Goal: Information Seeking & Learning: Find specific fact

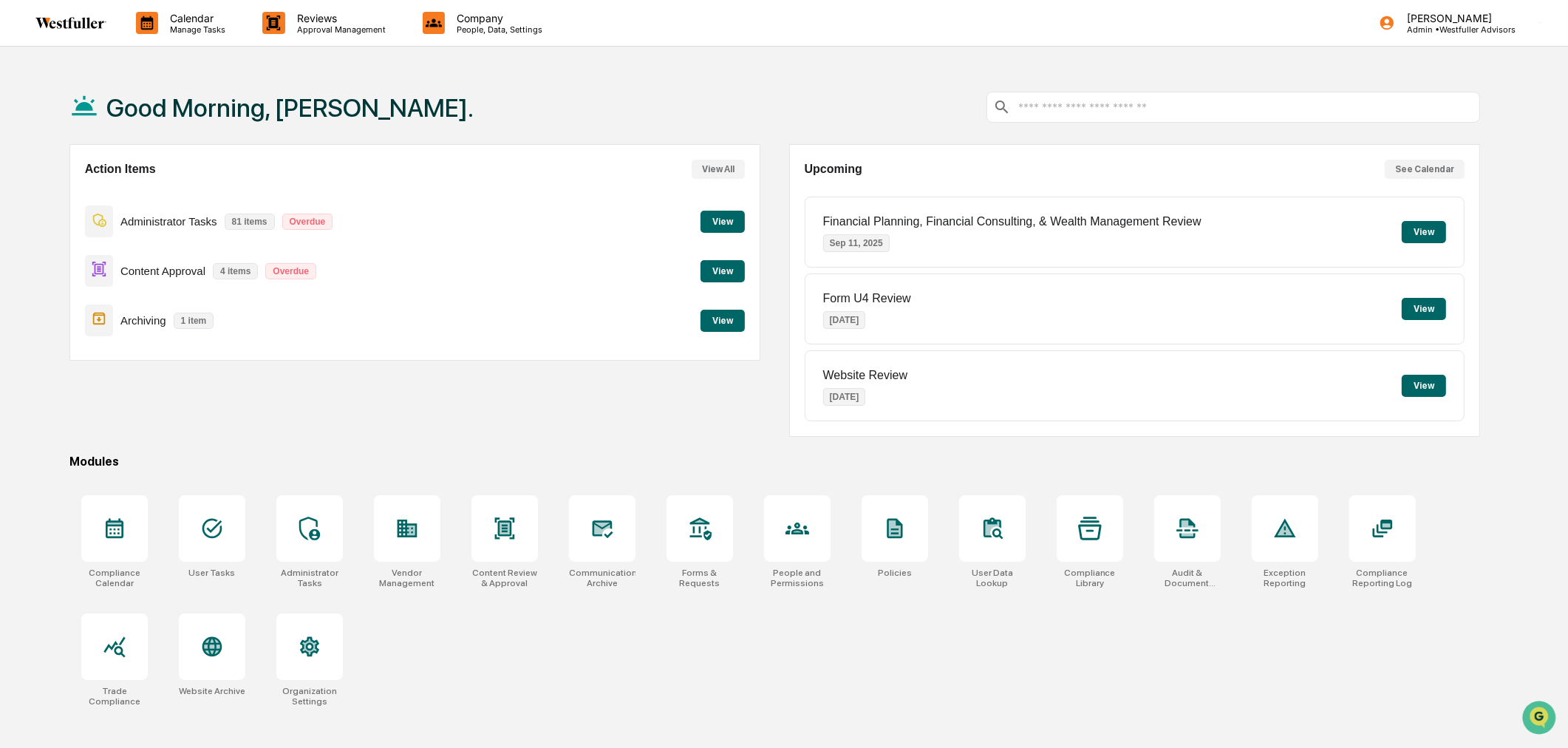
click at [716, 322] on button "View" at bounding box center [722, 320] width 44 height 22
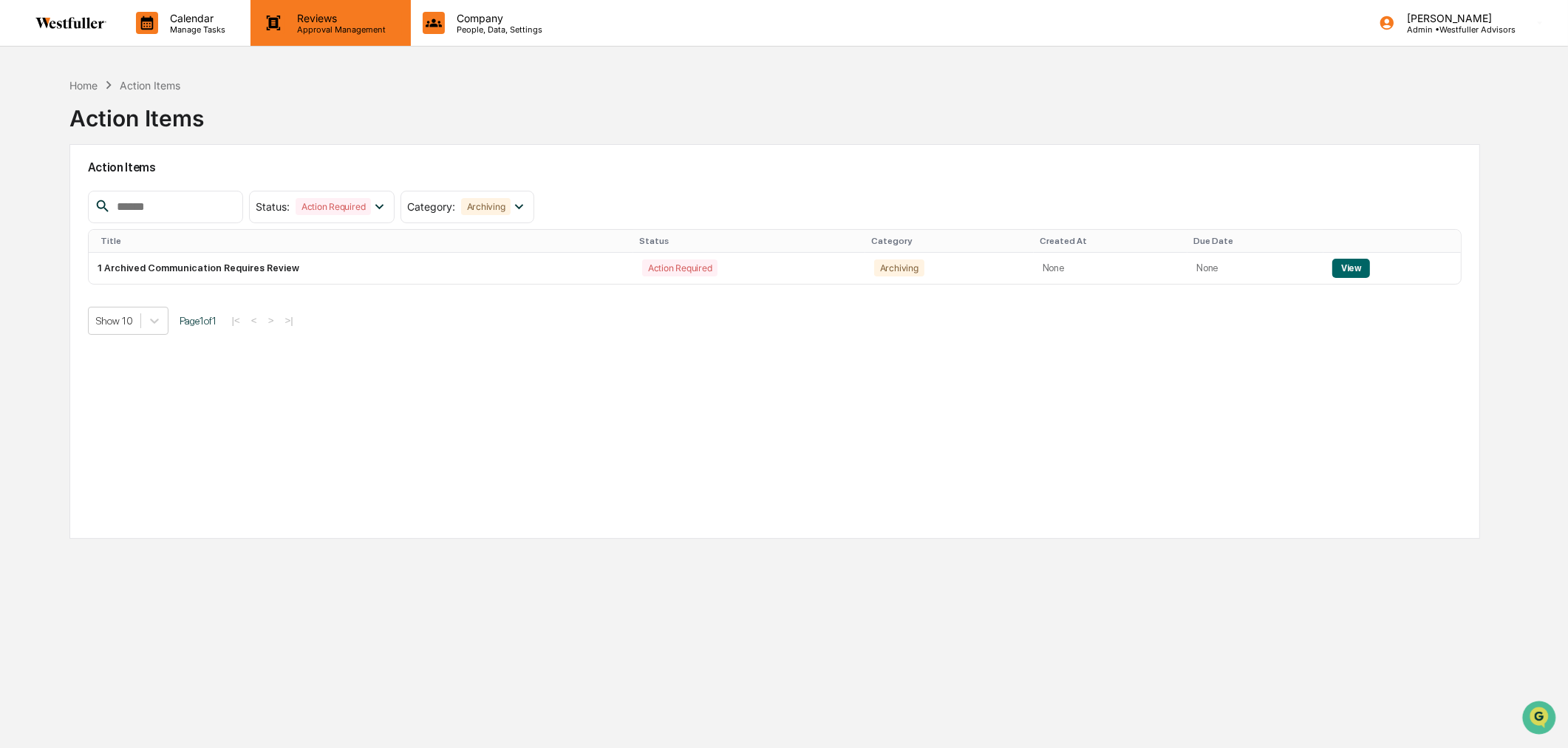
click at [360, 30] on p "Approval Management" at bounding box center [339, 29] width 108 height 11
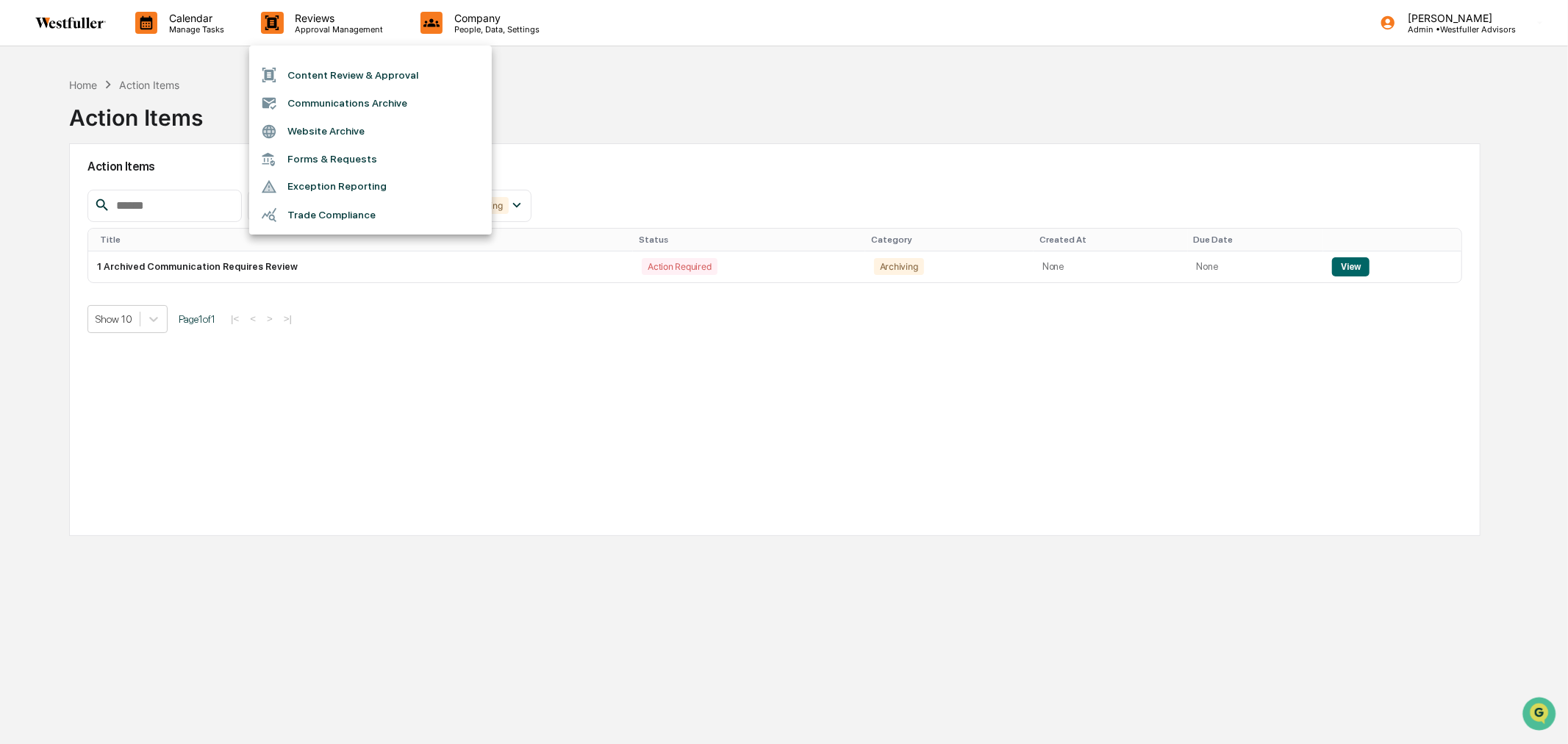
click at [354, 69] on li "Content Review & Approval" at bounding box center [371, 75] width 242 height 28
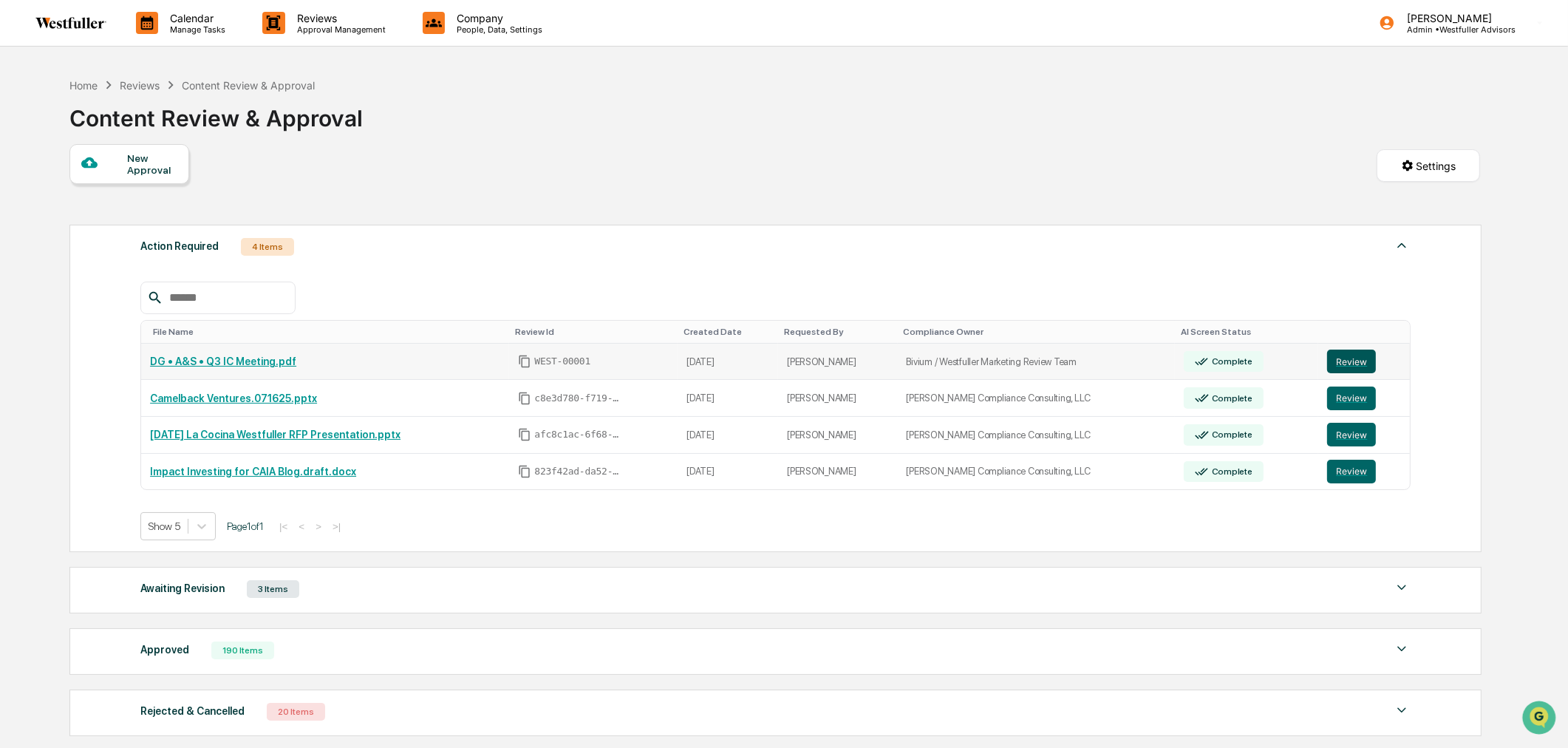
click at [1340, 356] on button "Review" at bounding box center [1352, 361] width 49 height 24
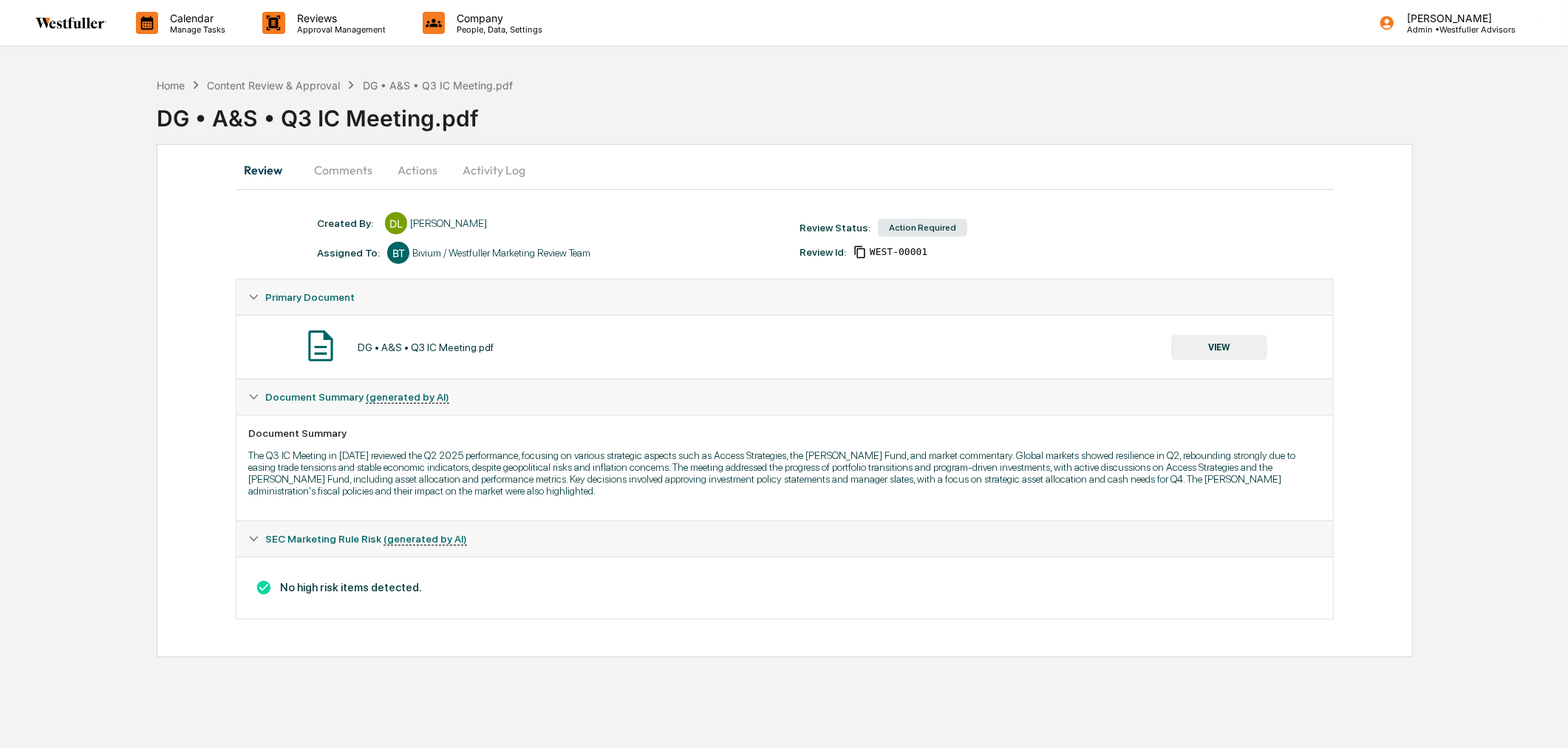
click at [371, 173] on button "Comments" at bounding box center [343, 169] width 82 height 35
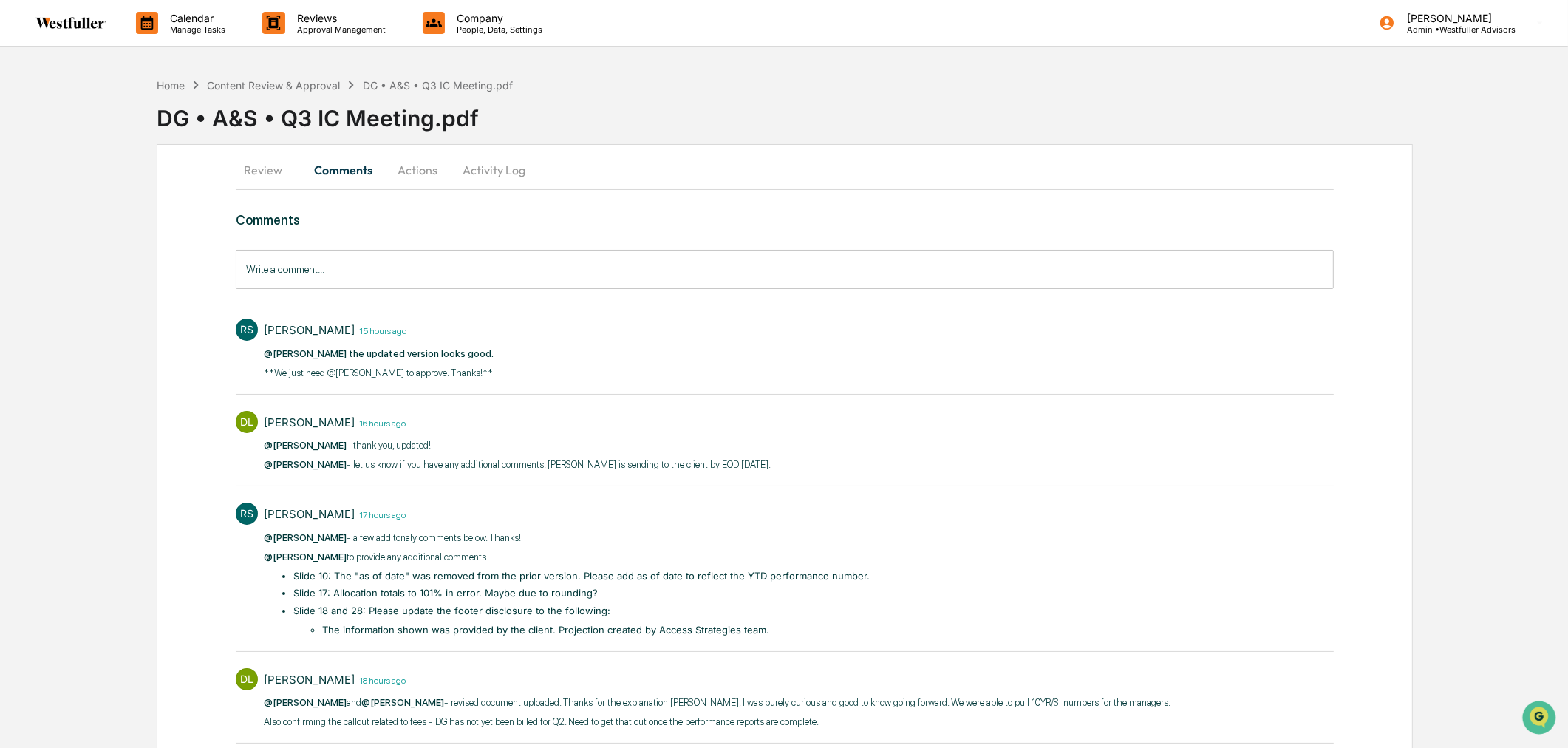
click at [396, 268] on input "Write a comment..." at bounding box center [784, 270] width 1097 height 39
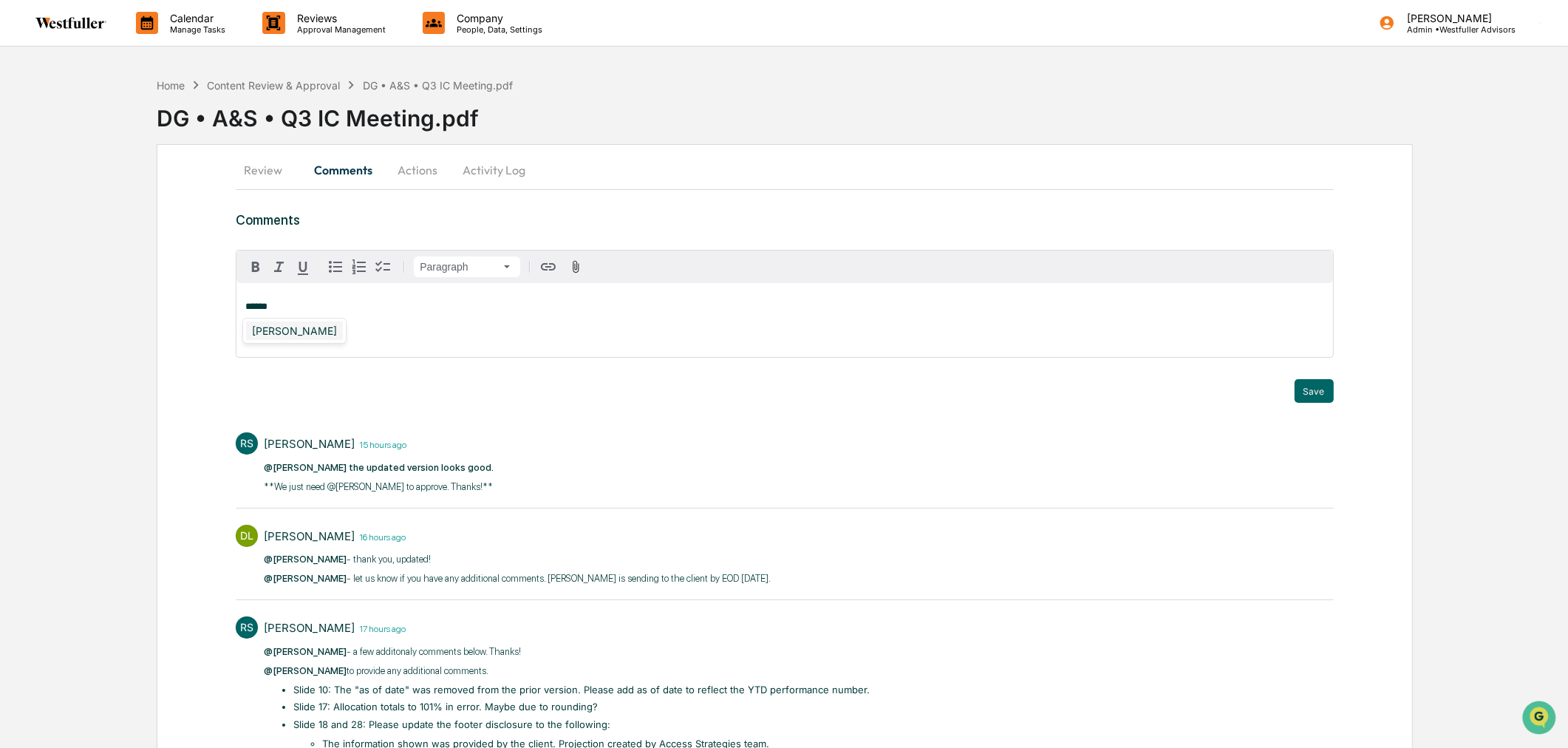
click at [298, 328] on div "[PERSON_NAME]" at bounding box center [294, 330] width 96 height 19
click at [1489, 27] on p "Admin • Westfuller Advisors" at bounding box center [1455, 29] width 120 height 11
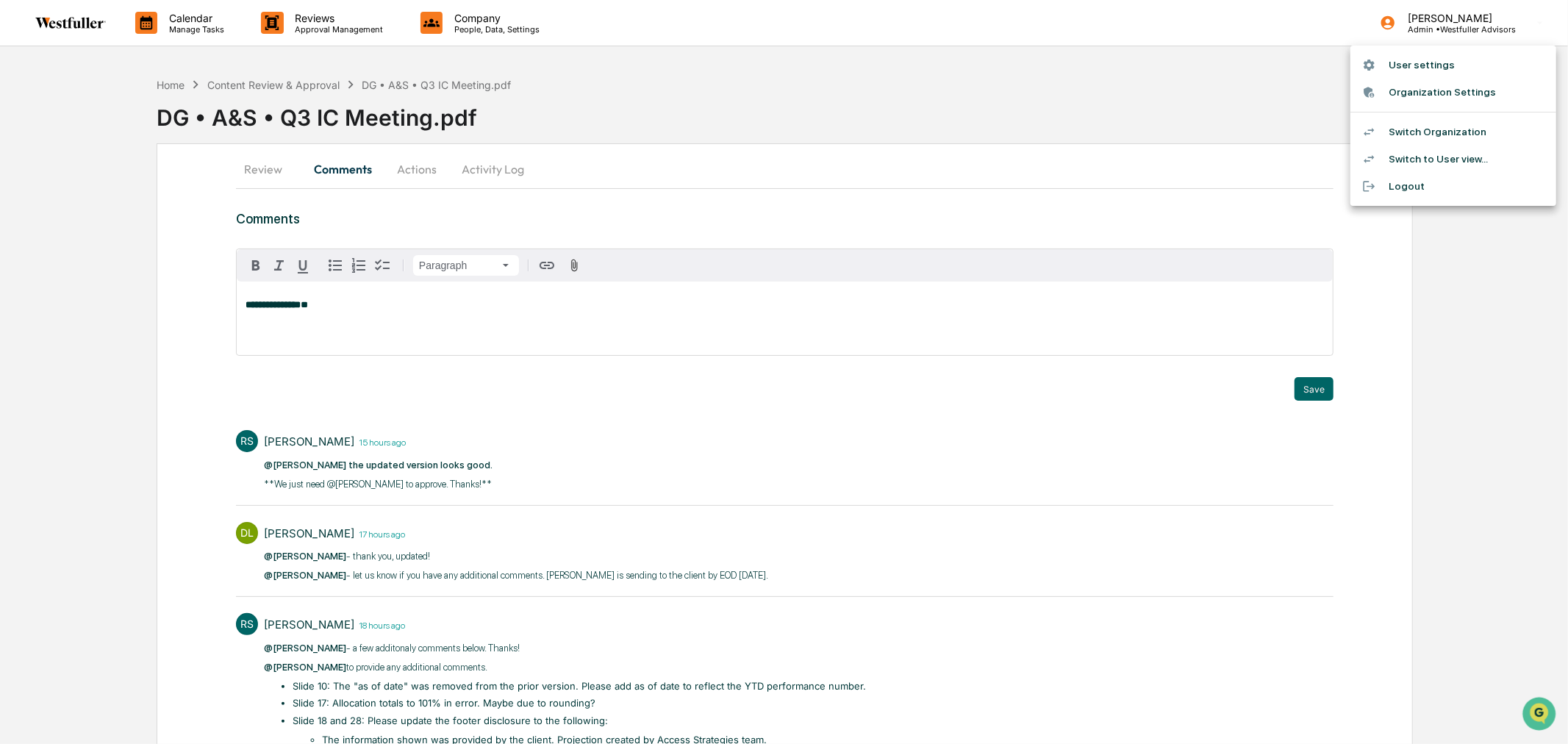
click at [291, 24] on div at bounding box center [784, 372] width 1568 height 744
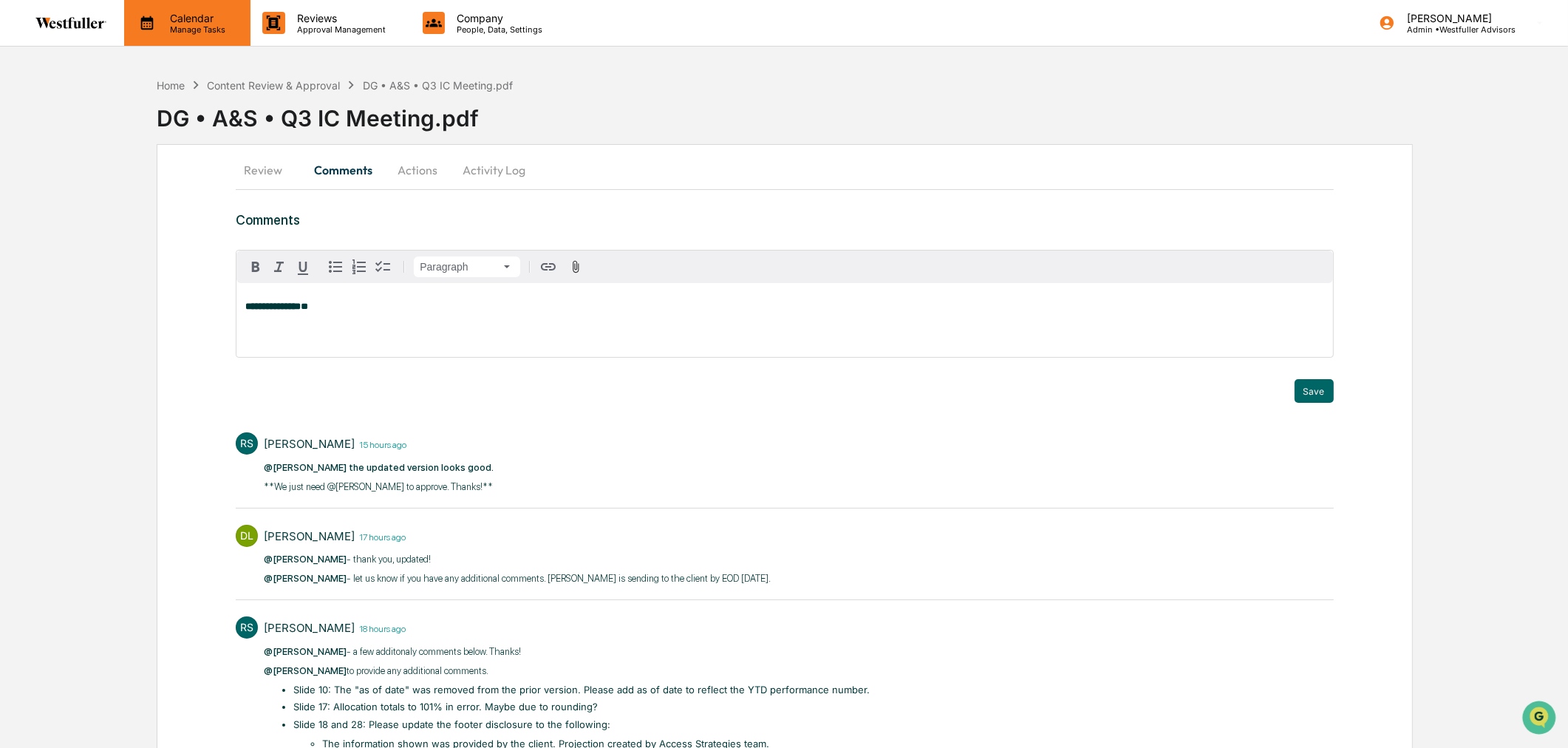
click at [203, 22] on p "Calendar" at bounding box center [195, 17] width 74 height 12
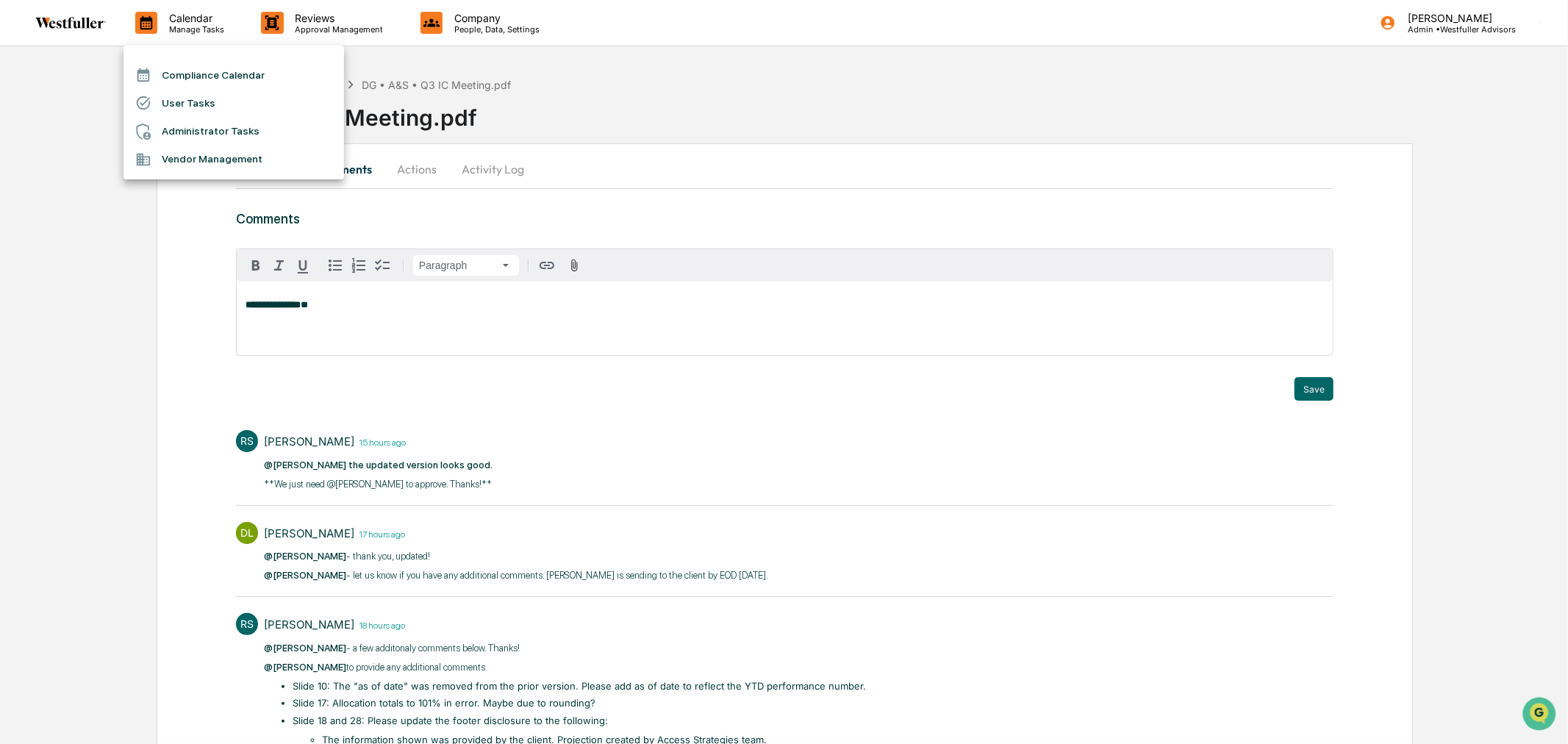
click at [199, 102] on li "User Tasks" at bounding box center [233, 102] width 220 height 28
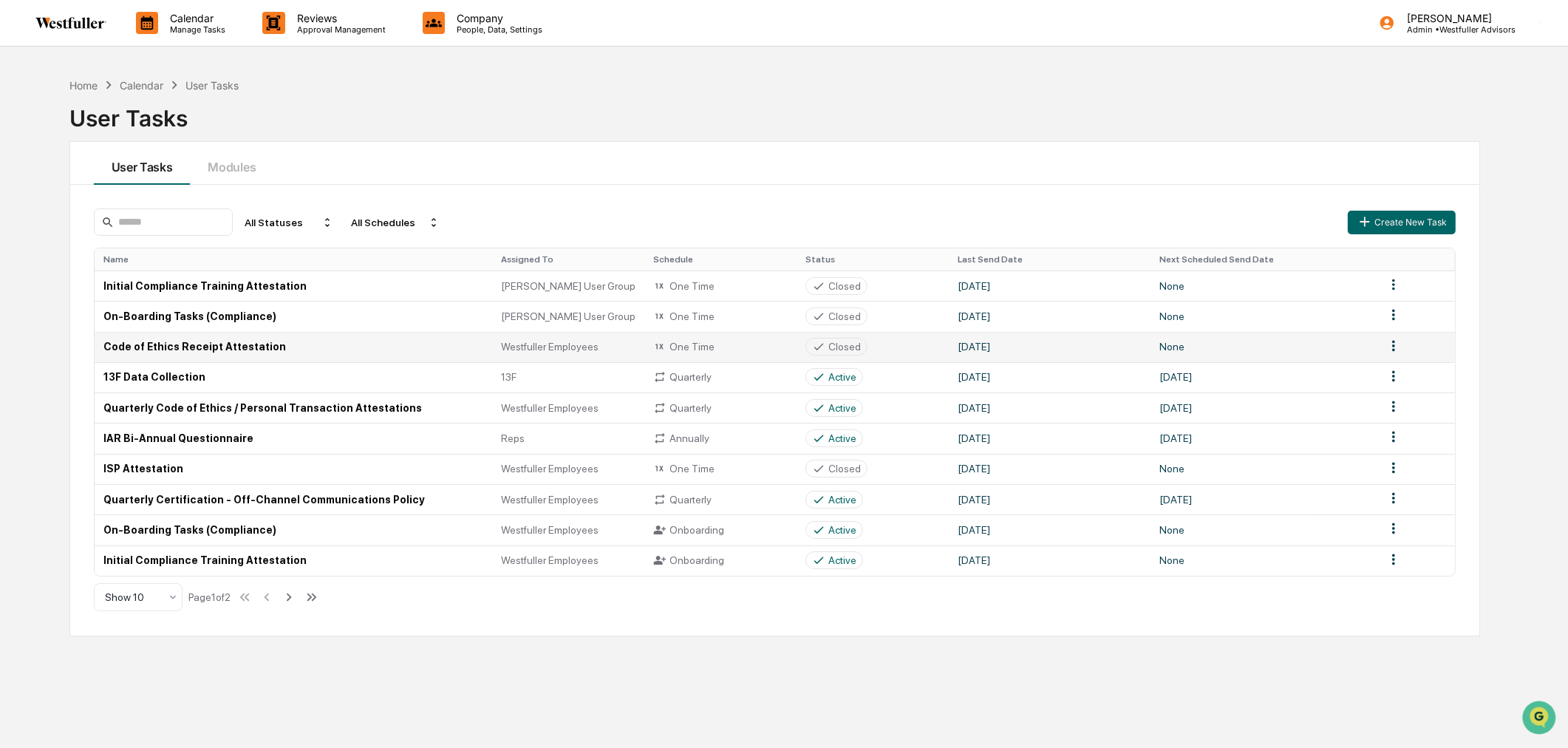
click at [256, 344] on td "Code of Ethics Receipt Attestation" at bounding box center [294, 347] width 399 height 30
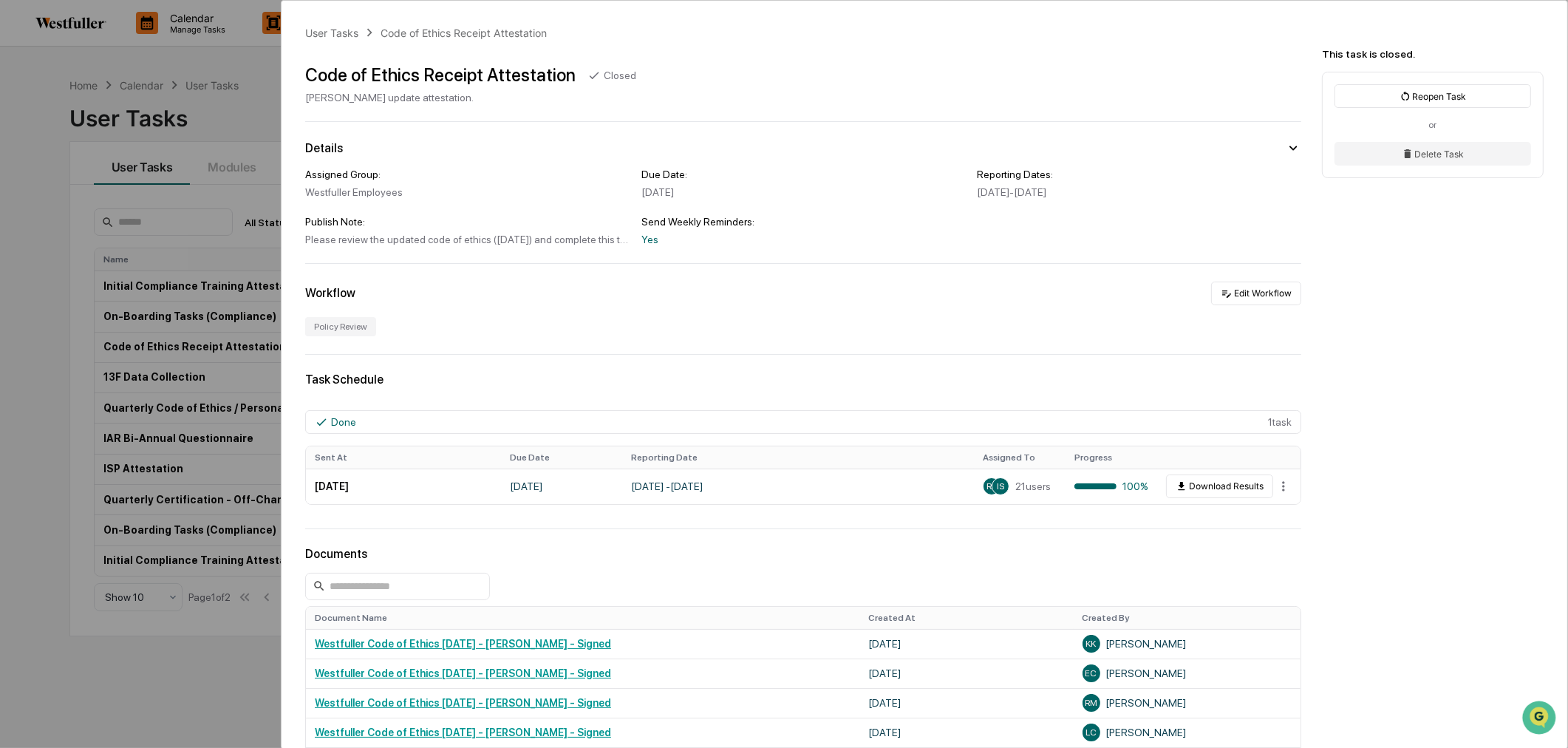
click at [42, 106] on div "User Tasks Code of Ethics Receipt Attestation Code of Ethics Receipt Attestatio…" at bounding box center [784, 374] width 1568 height 748
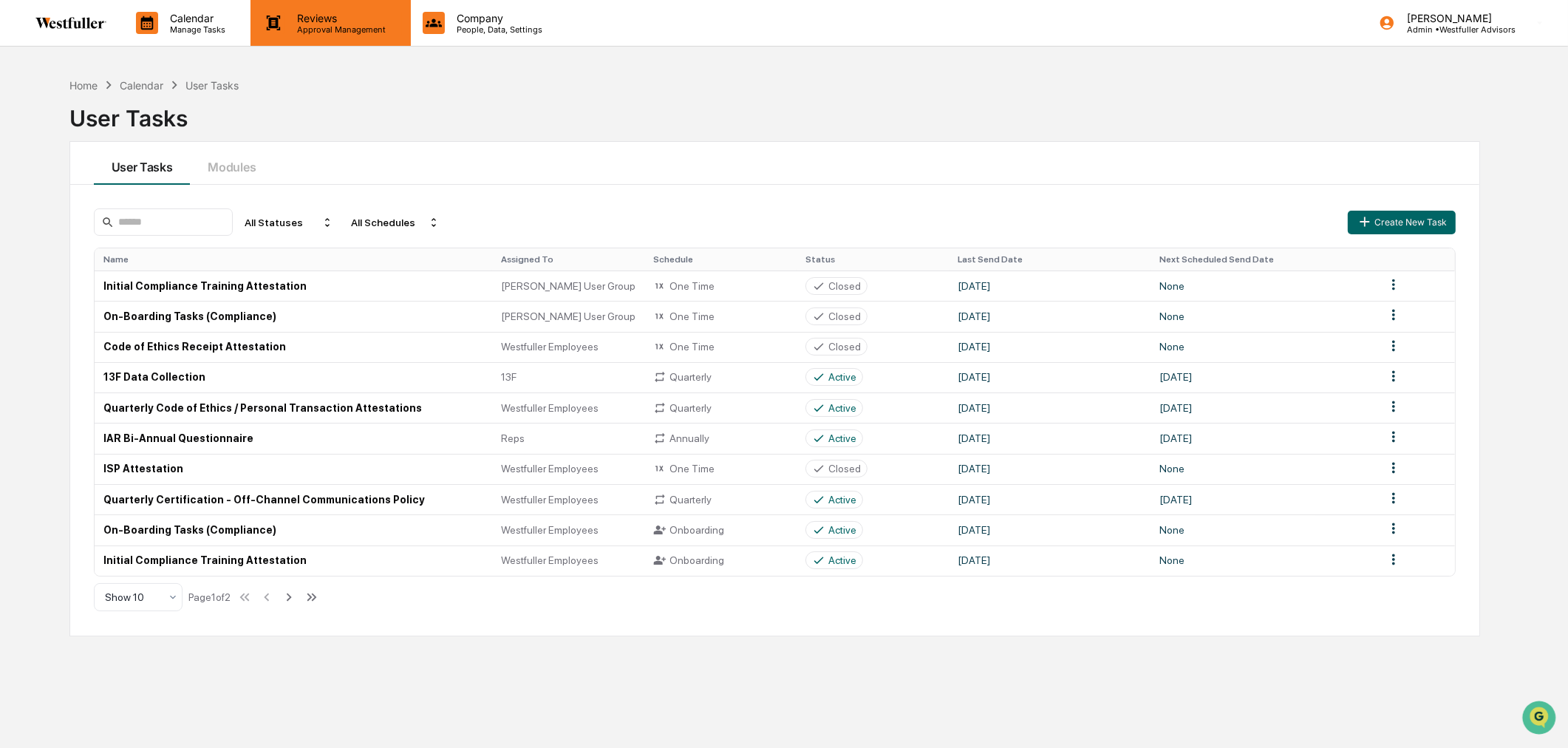
click at [346, 27] on p "Approval Management" at bounding box center [339, 29] width 108 height 11
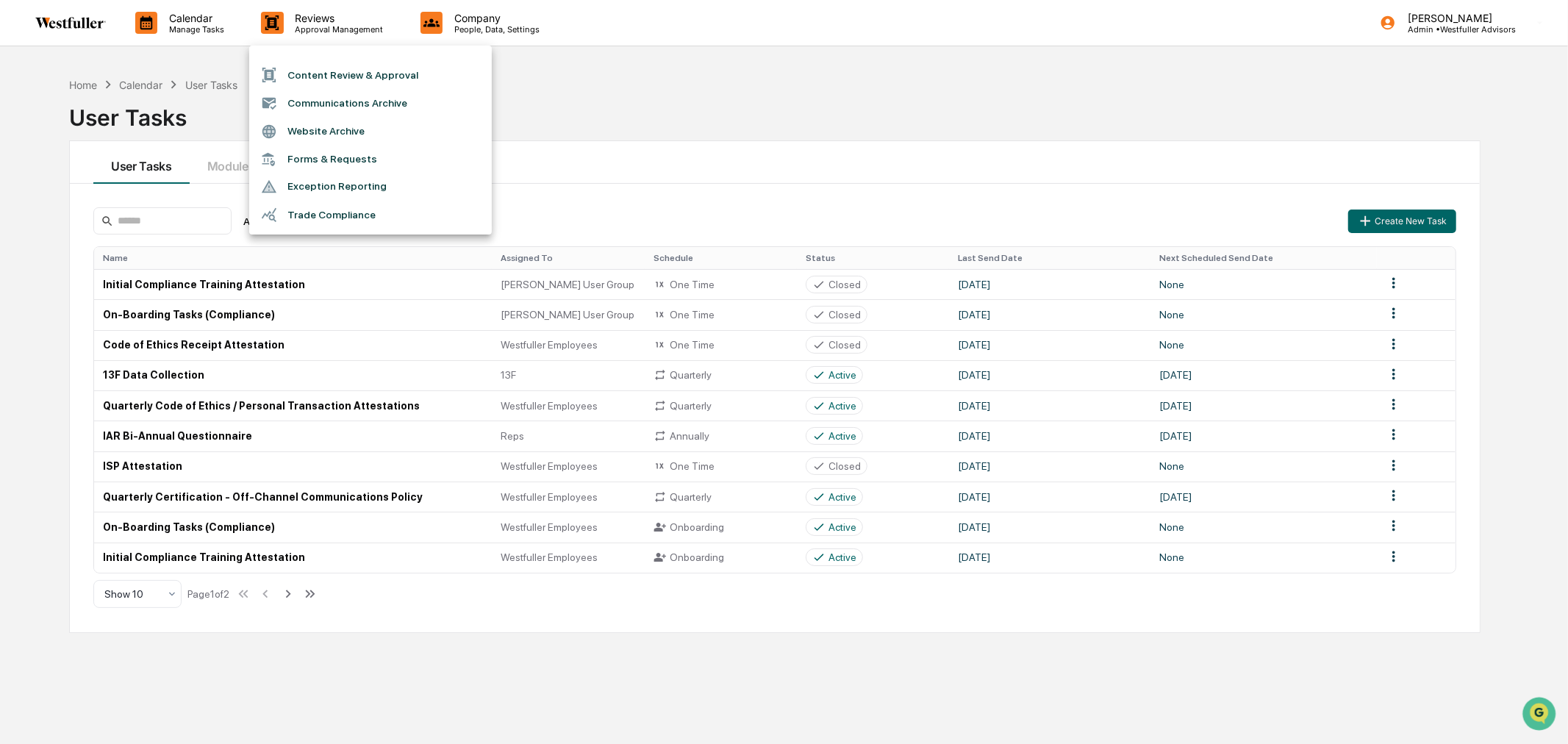
click at [344, 100] on li "Communications Archive" at bounding box center [371, 102] width 242 height 28
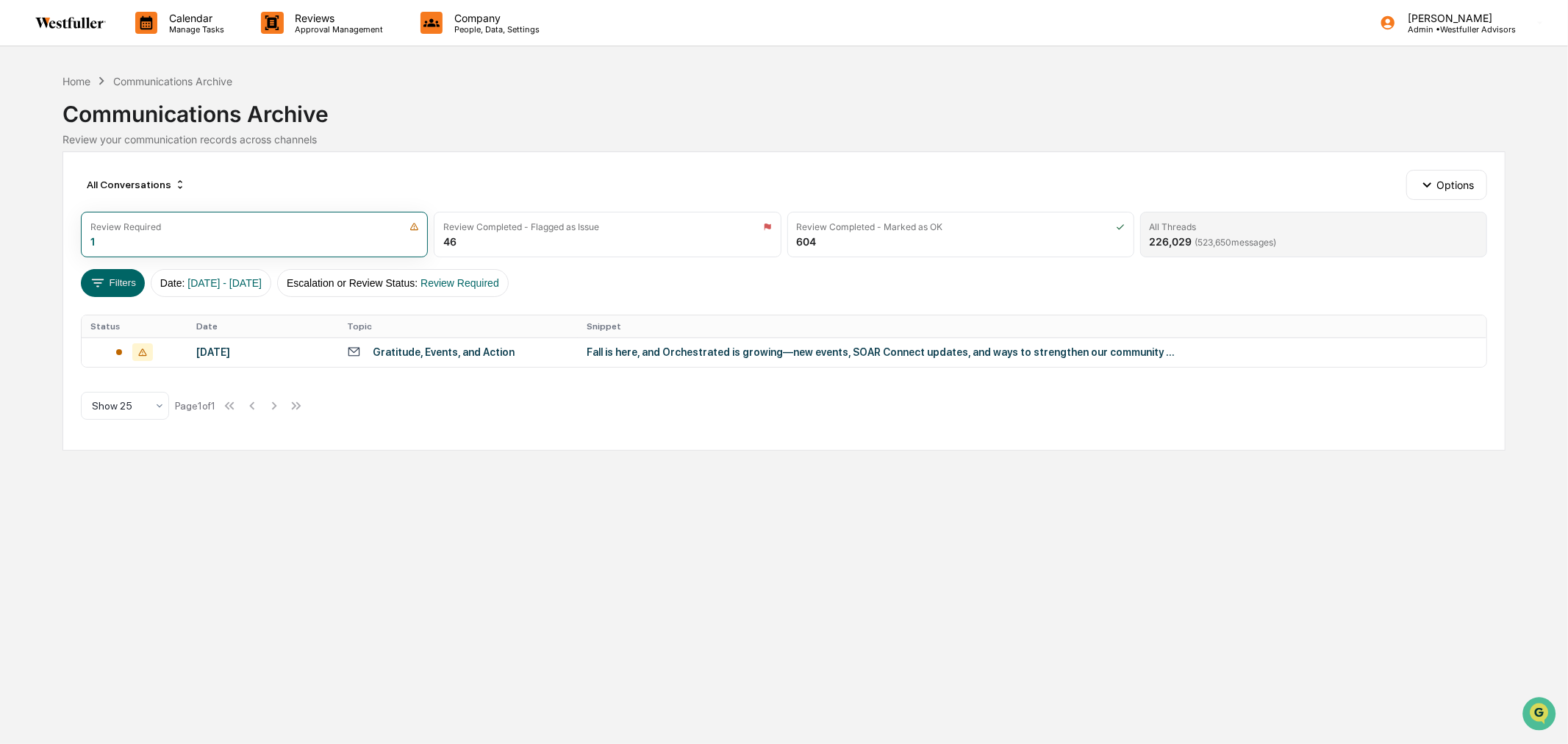
click at [1270, 246] on span "( 523,650 messages)" at bounding box center [1236, 242] width 81 height 11
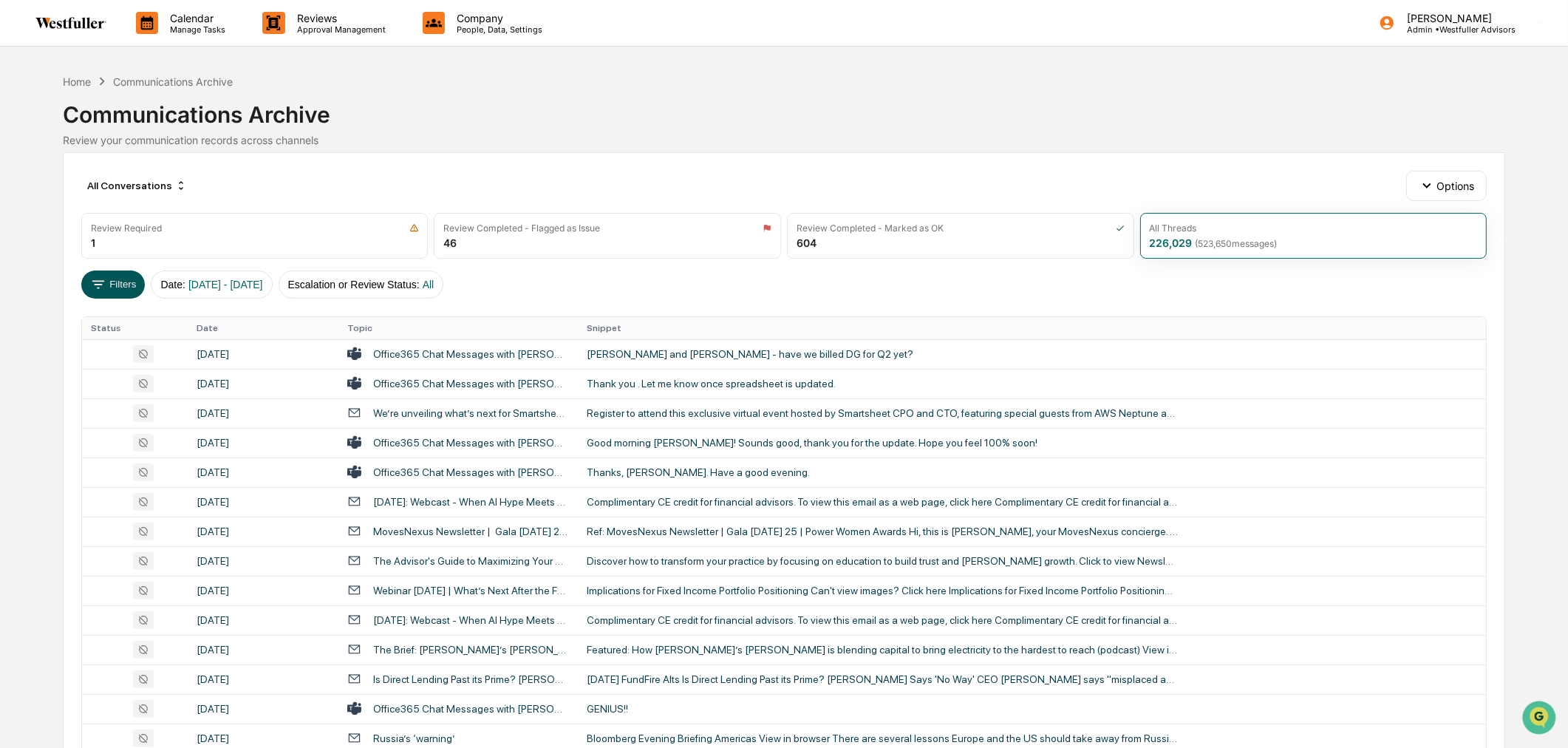
click at [98, 286] on icon at bounding box center [98, 284] width 16 height 16
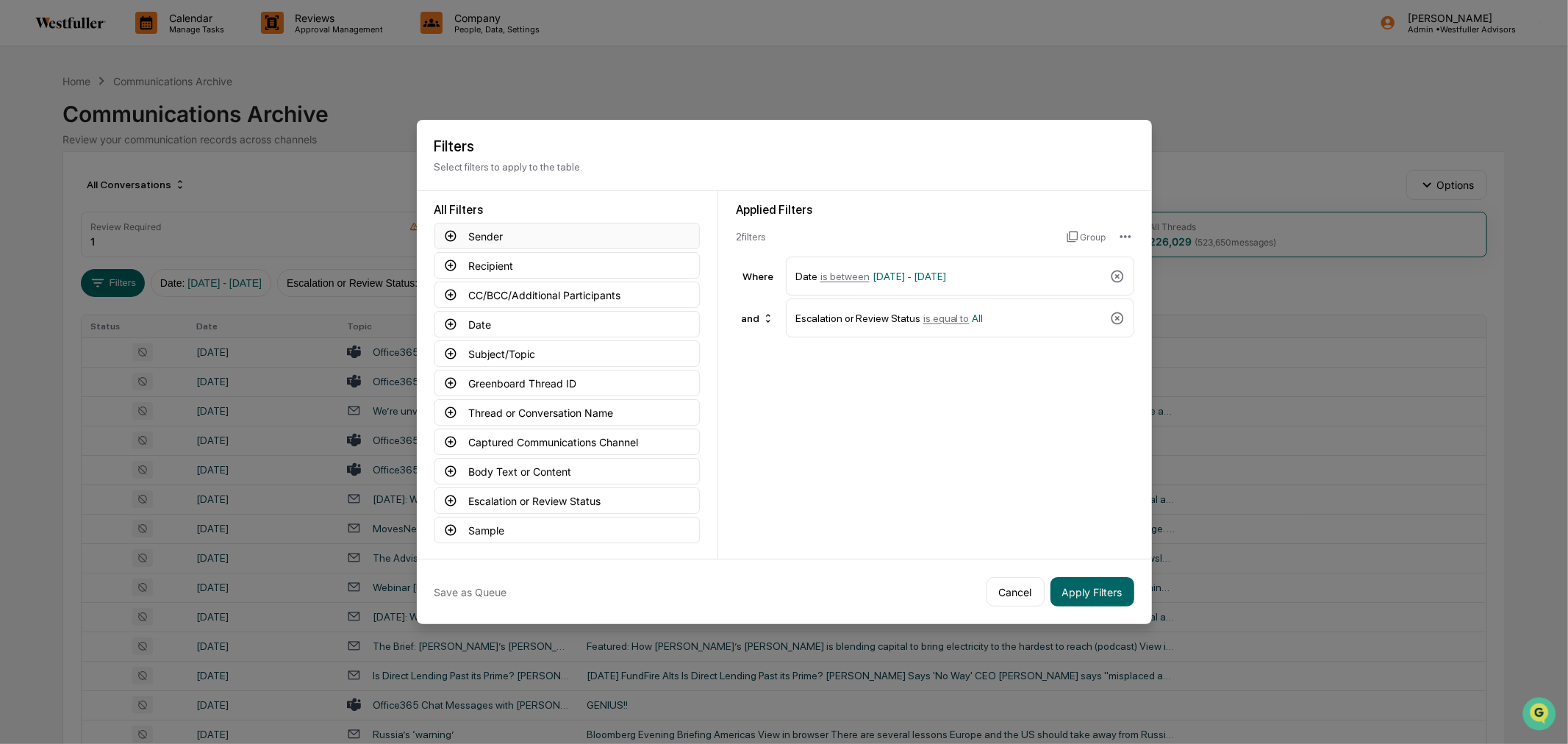
click at [476, 234] on button "Sender" at bounding box center [567, 236] width 266 height 27
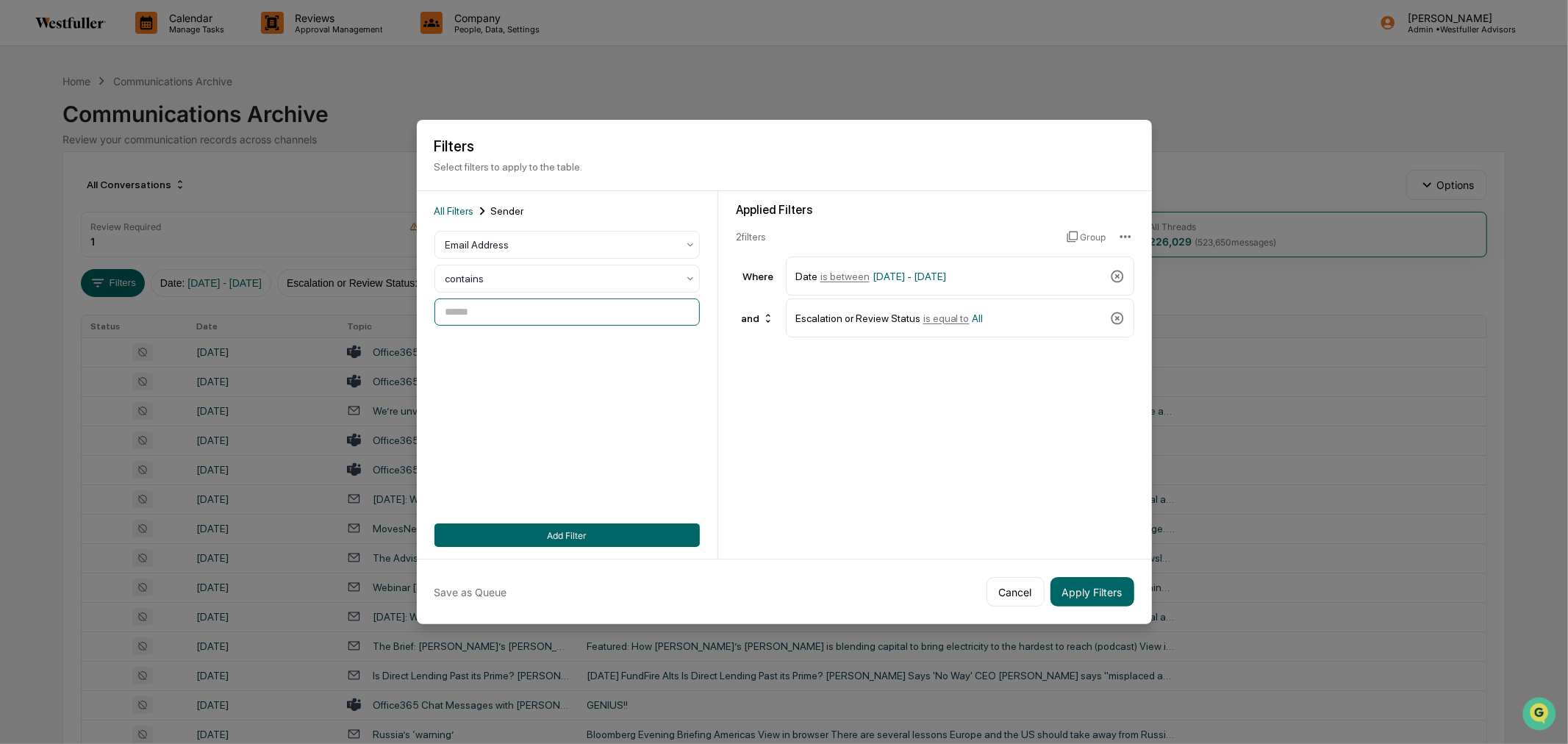
click at [464, 306] on input at bounding box center [567, 311] width 266 height 27
type input "**********"
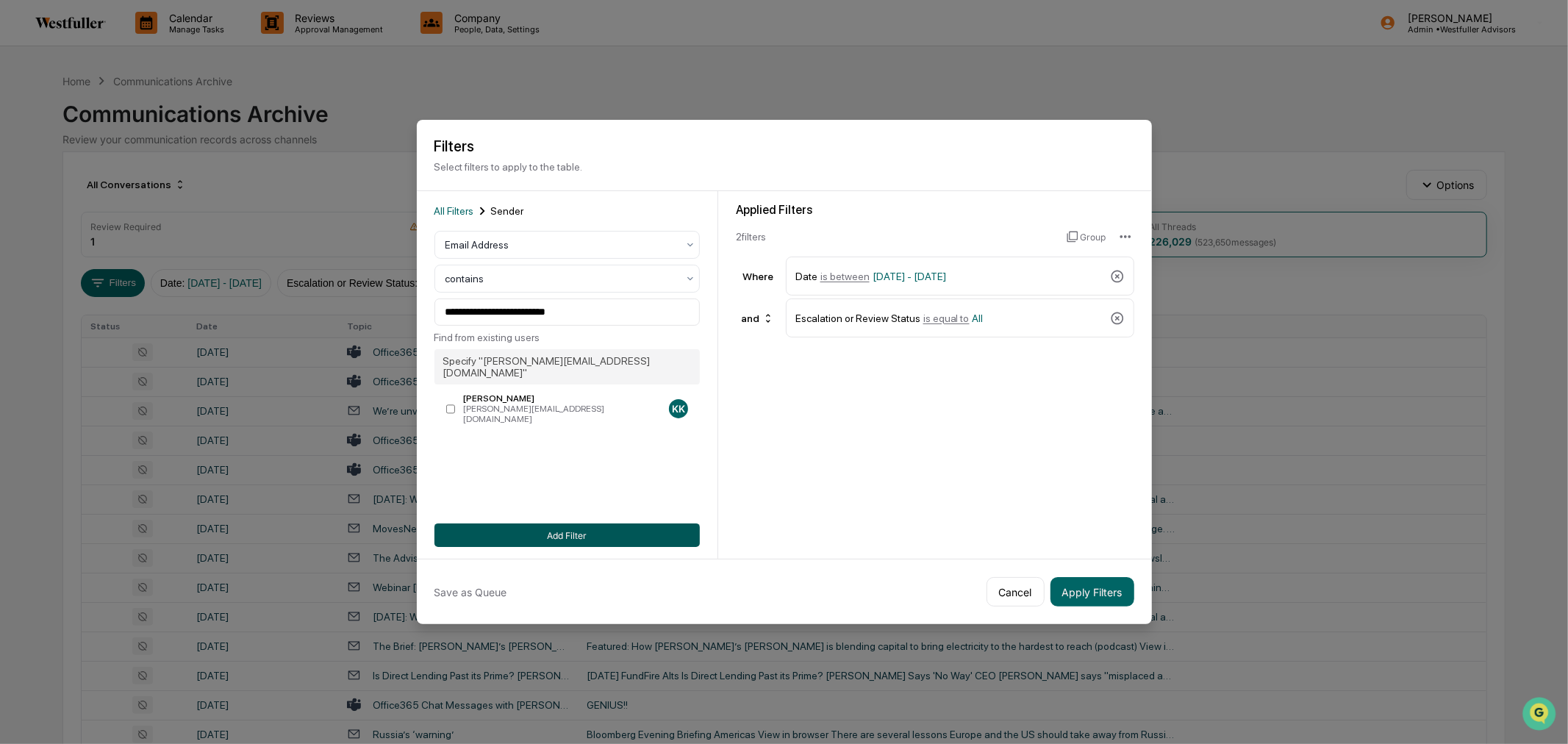
click at [620, 535] on button "Add Filter" at bounding box center [567, 535] width 266 height 24
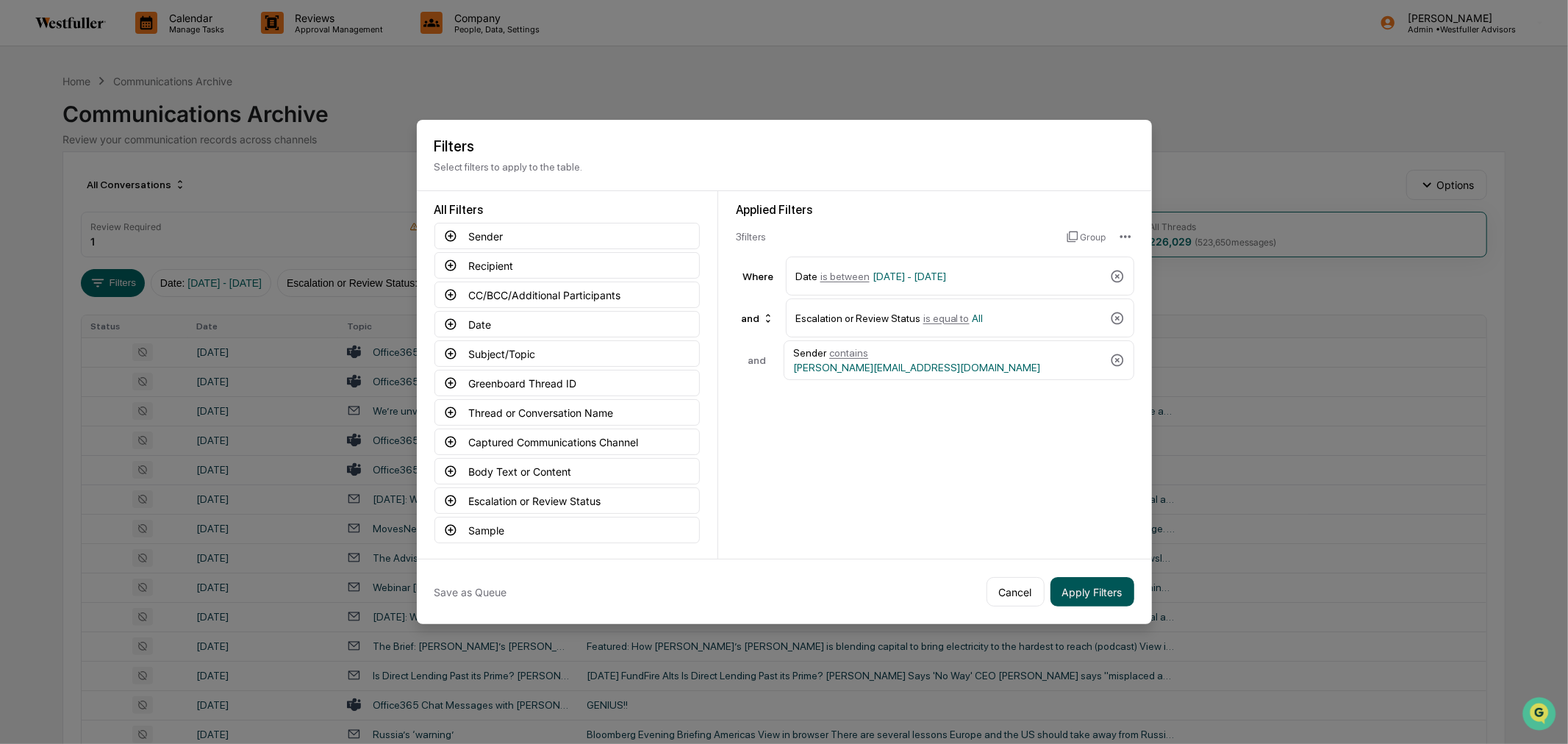
click at [1114, 602] on button "Apply Filters" at bounding box center [1092, 592] width 84 height 29
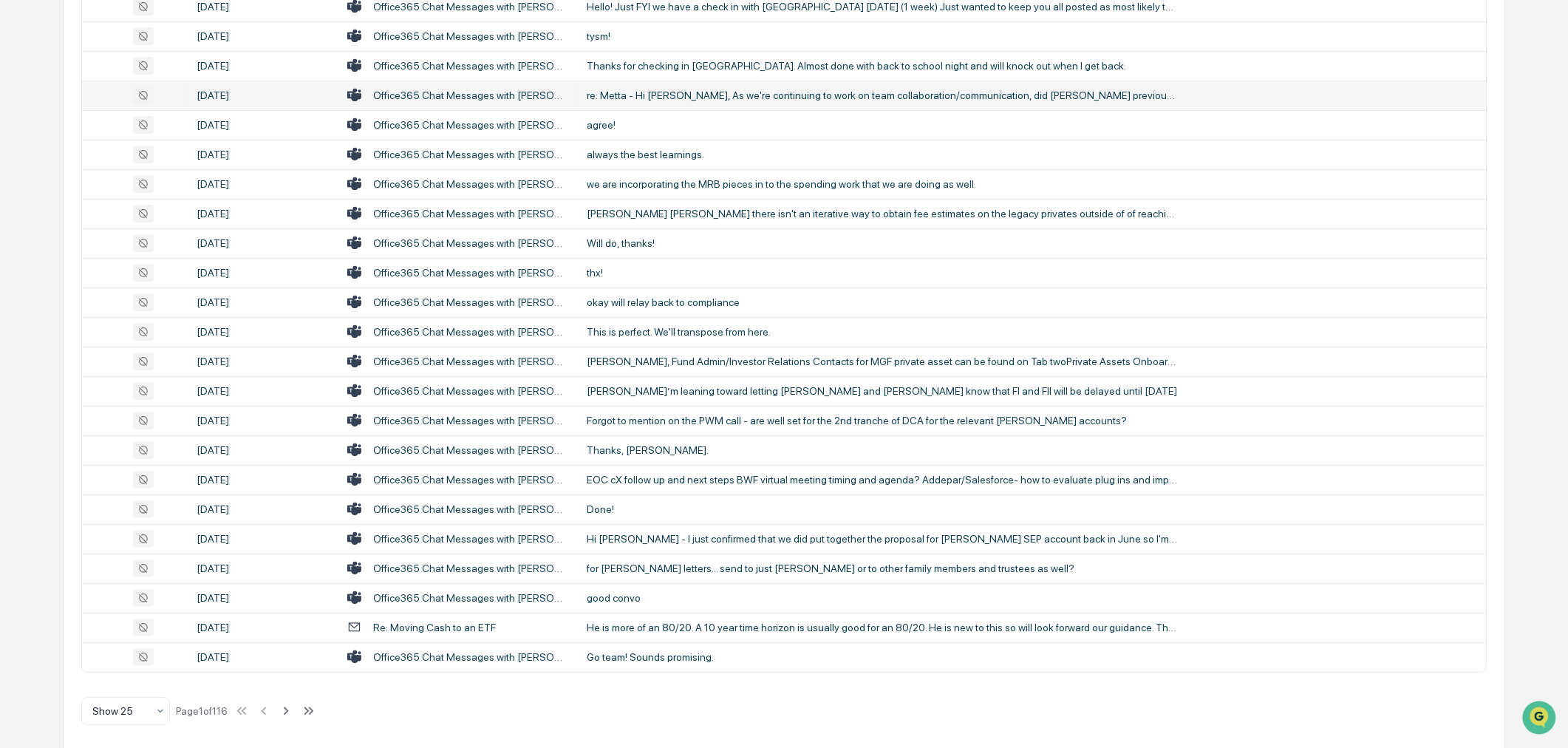
scroll to position [410, 0]
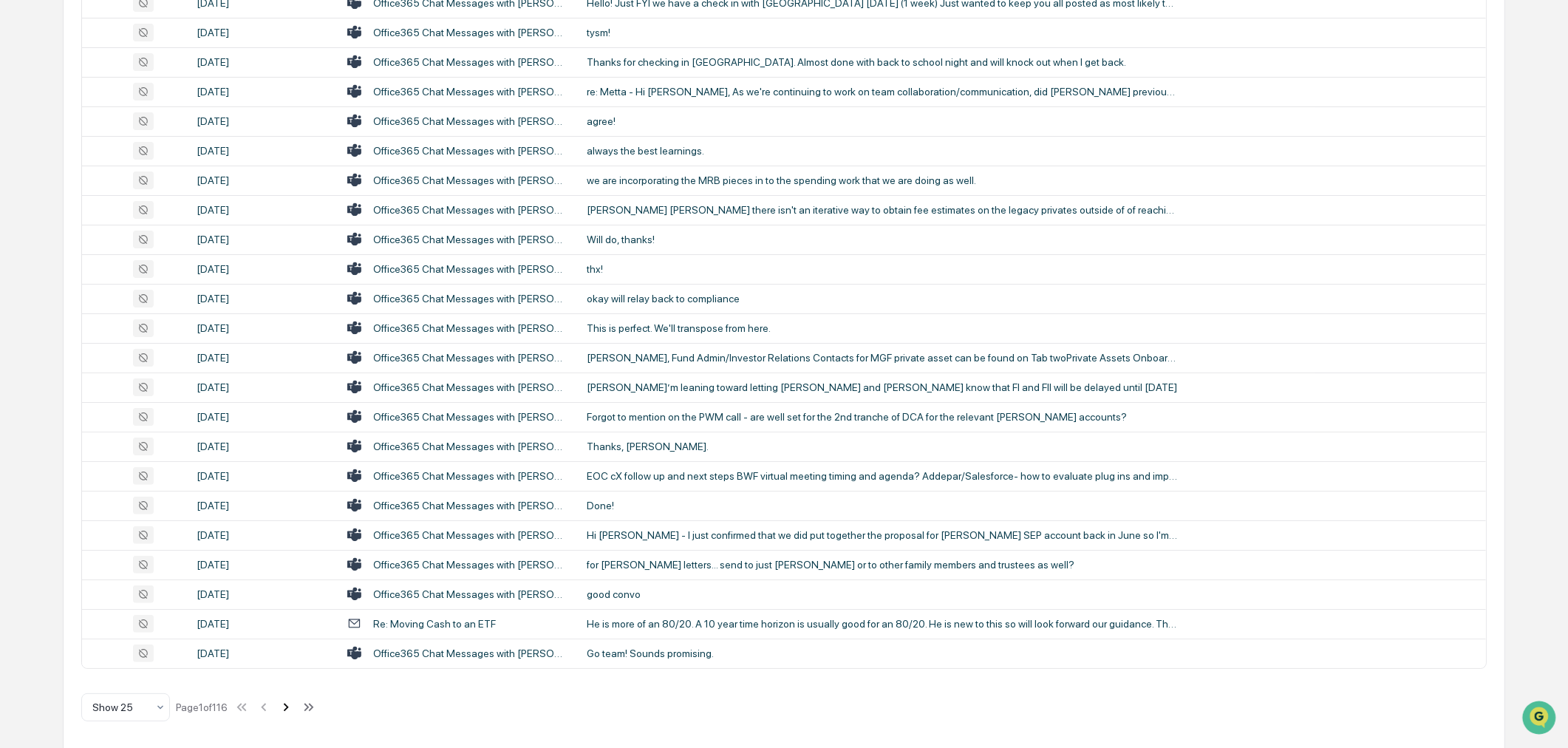
click at [291, 706] on icon at bounding box center [286, 708] width 16 height 16
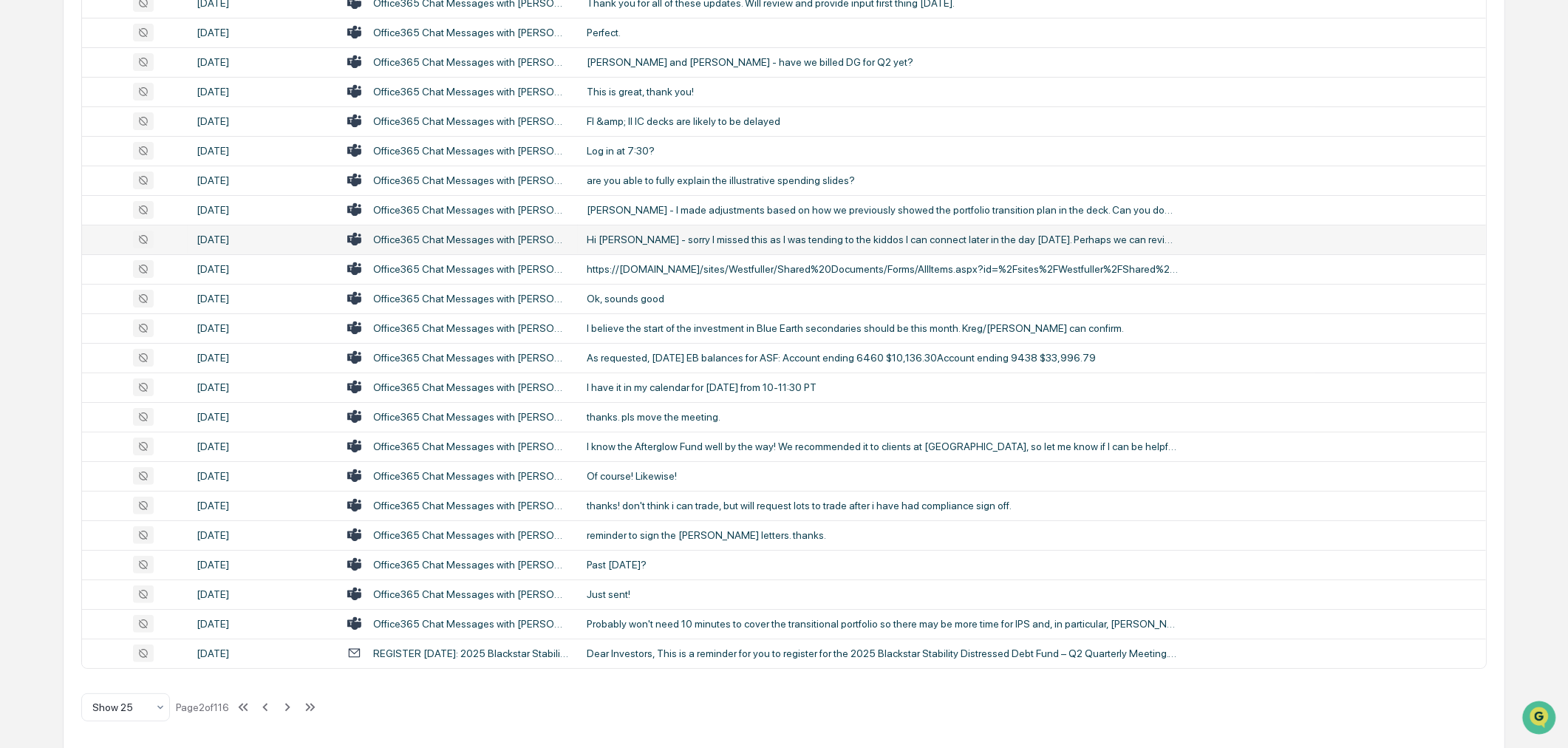
scroll to position [414, 0]
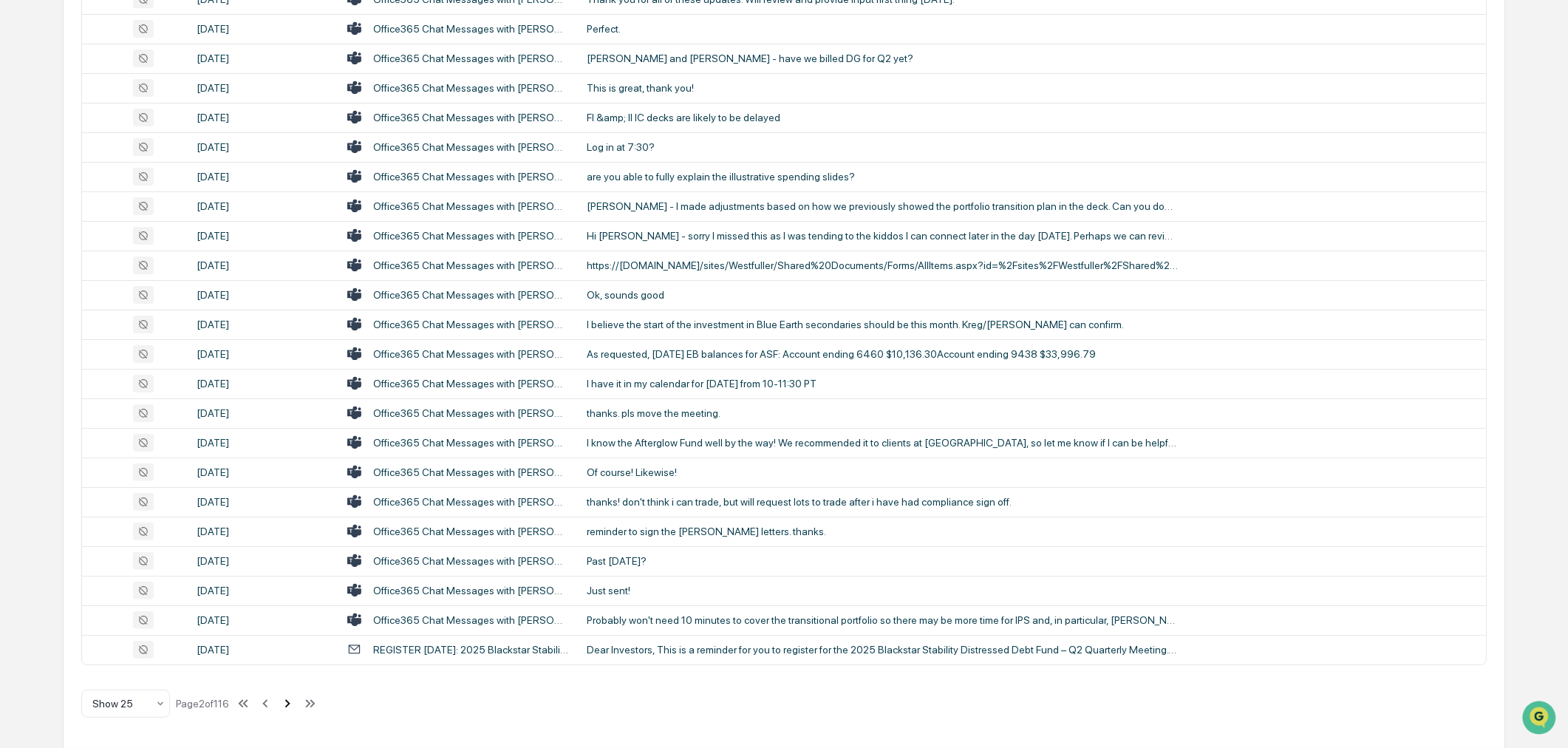
click at [290, 704] on icon at bounding box center [288, 704] width 5 height 8
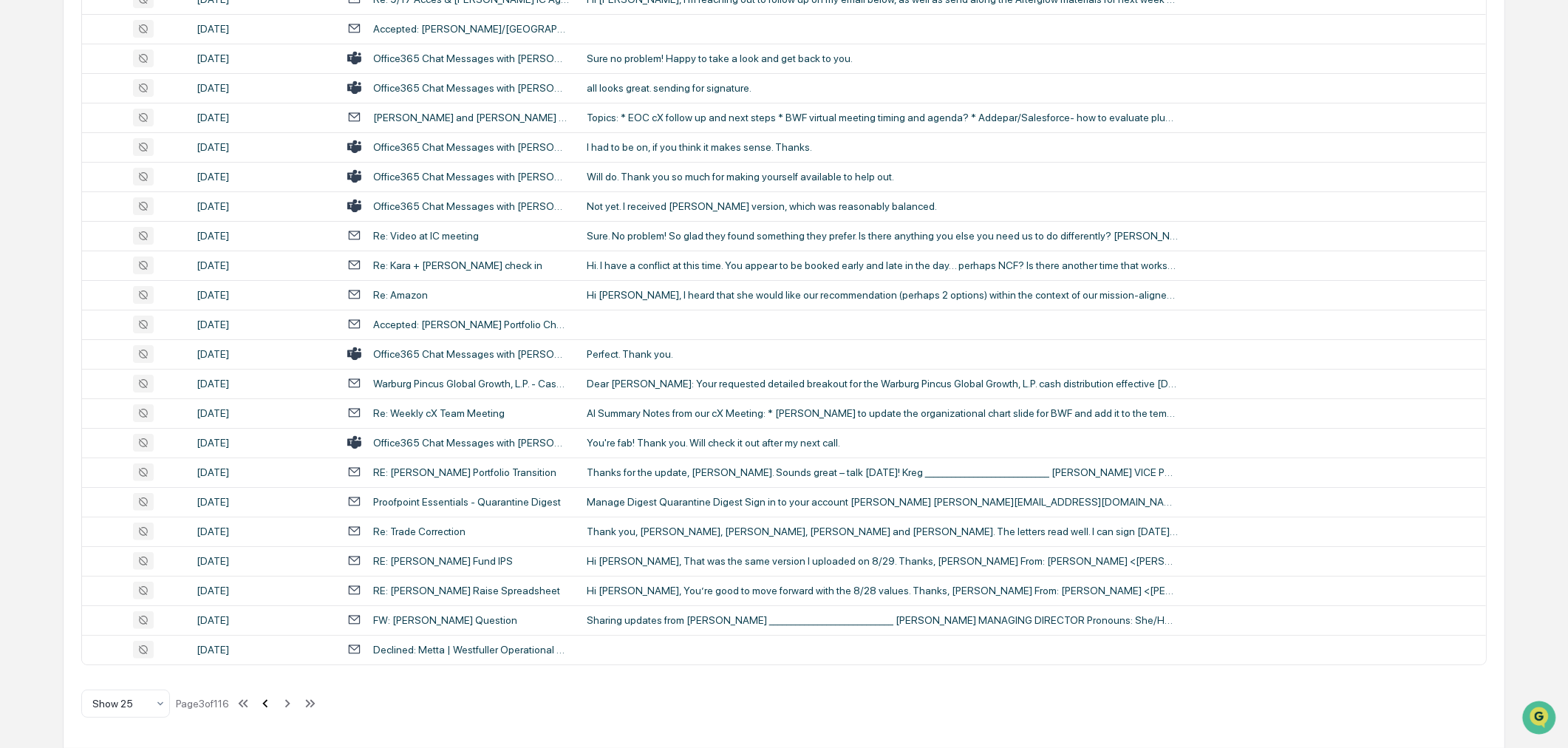
click at [272, 701] on icon at bounding box center [266, 704] width 16 height 16
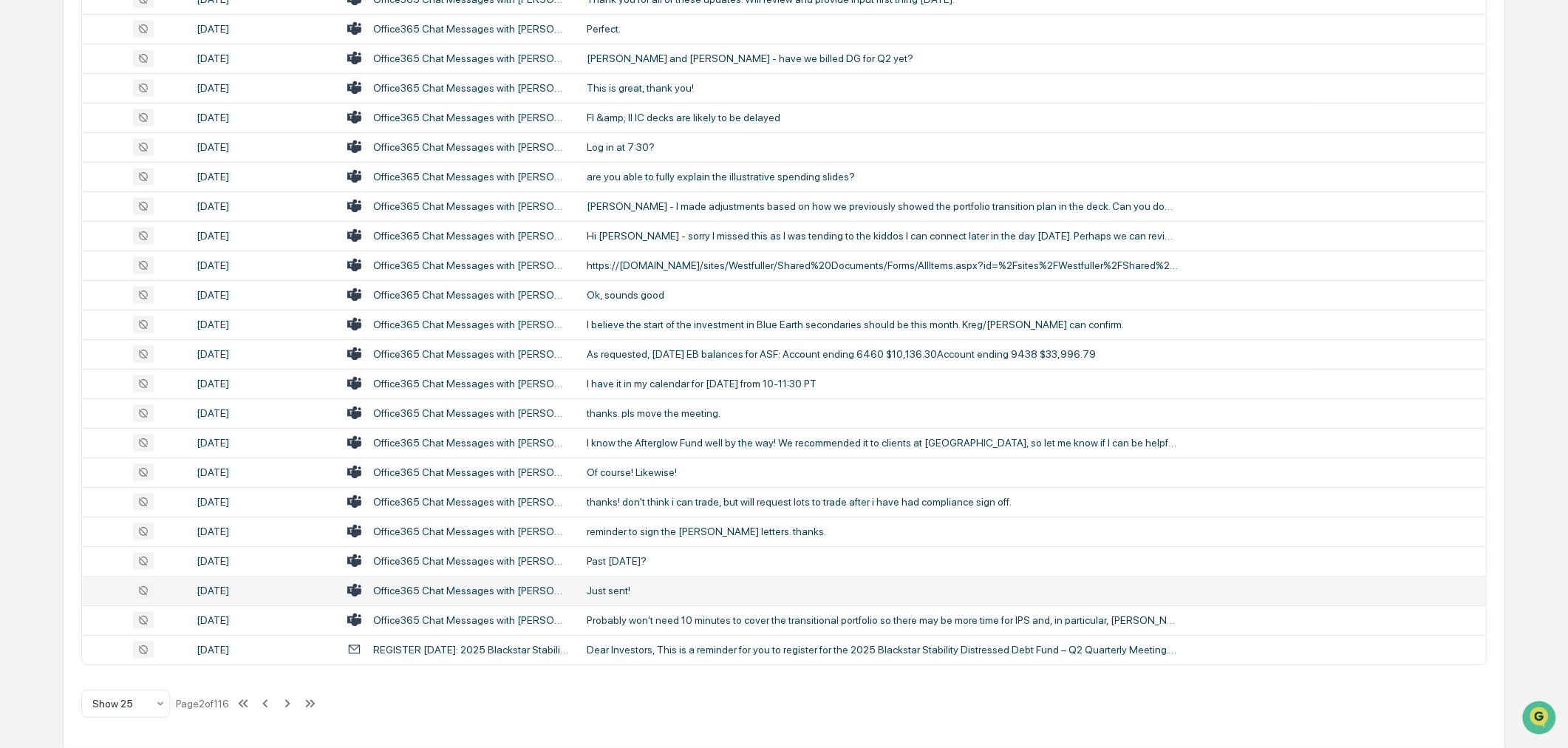
click at [683, 593] on div "Just sent!" at bounding box center [882, 590] width 592 height 11
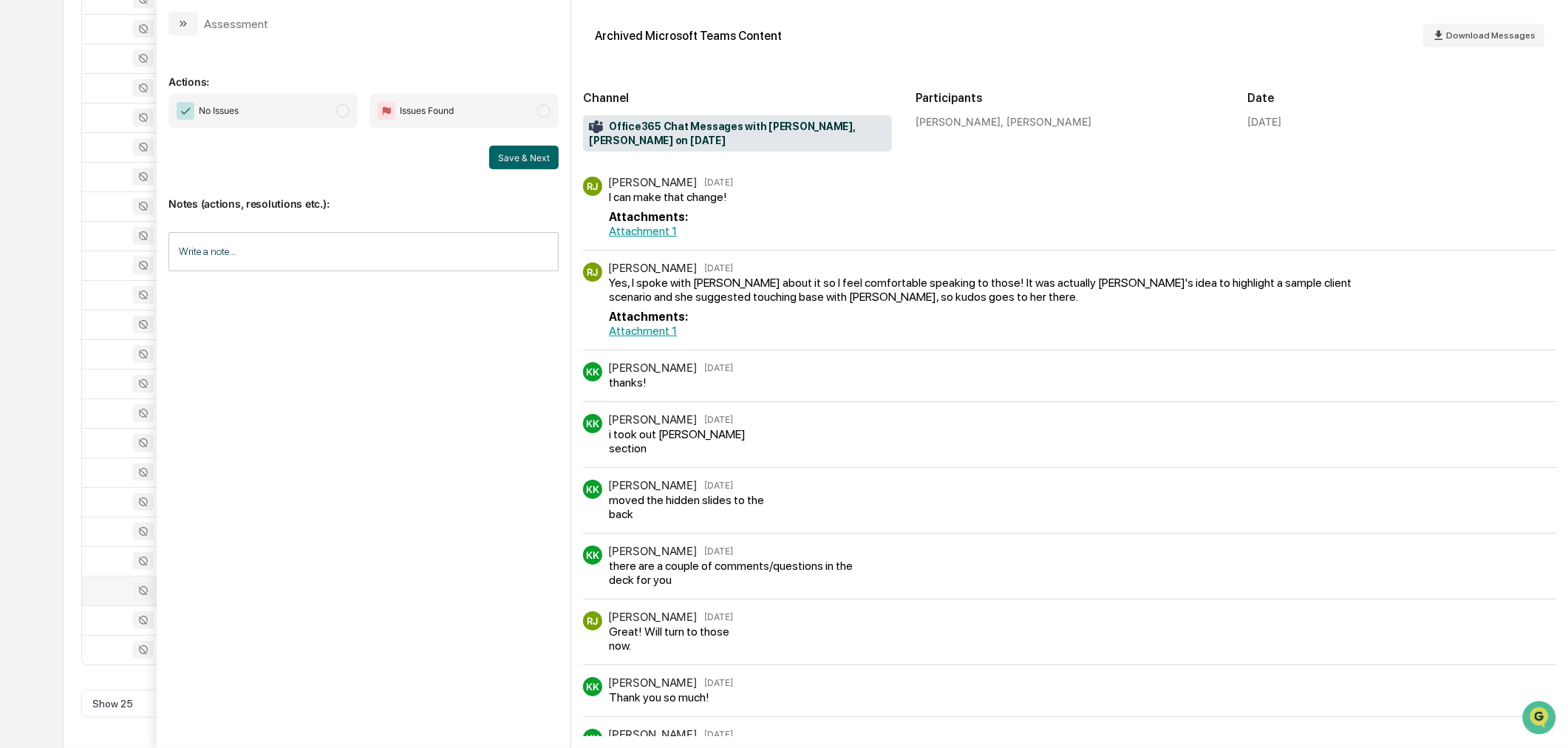
click at [659, 238] on link "Attachment 1" at bounding box center [642, 231] width 68 height 14
click at [661, 238] on link "Attachment 1" at bounding box center [642, 231] width 68 height 14
click at [659, 351] on div "[PERSON_NAME] [DATE] Yes, I spoke with [PERSON_NAME] about it so I feel comfort…" at bounding box center [1070, 307] width 973 height 88
click at [659, 338] on link "Attachment 1" at bounding box center [642, 330] width 68 height 14
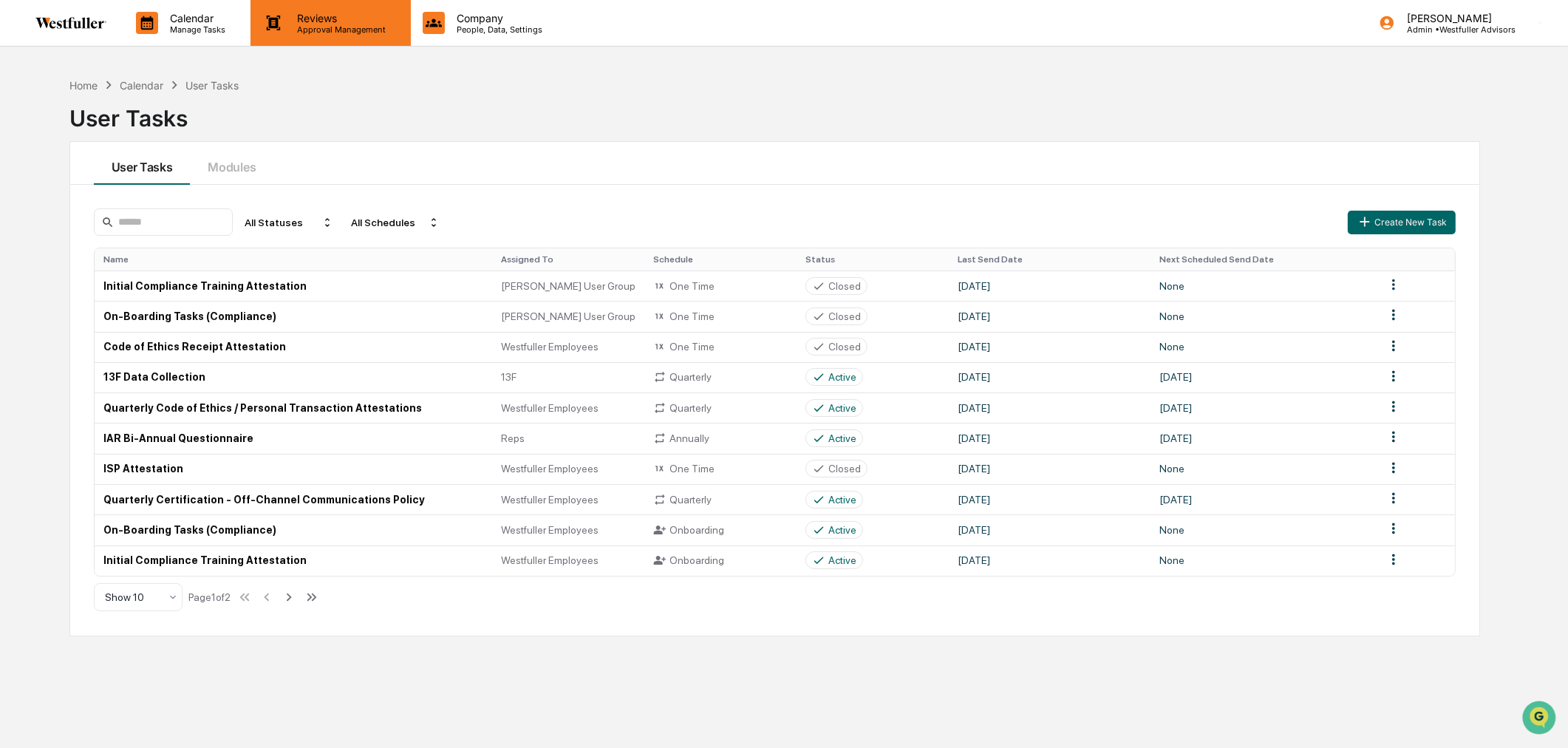
click at [324, 27] on p "Approval Management" at bounding box center [339, 29] width 108 height 11
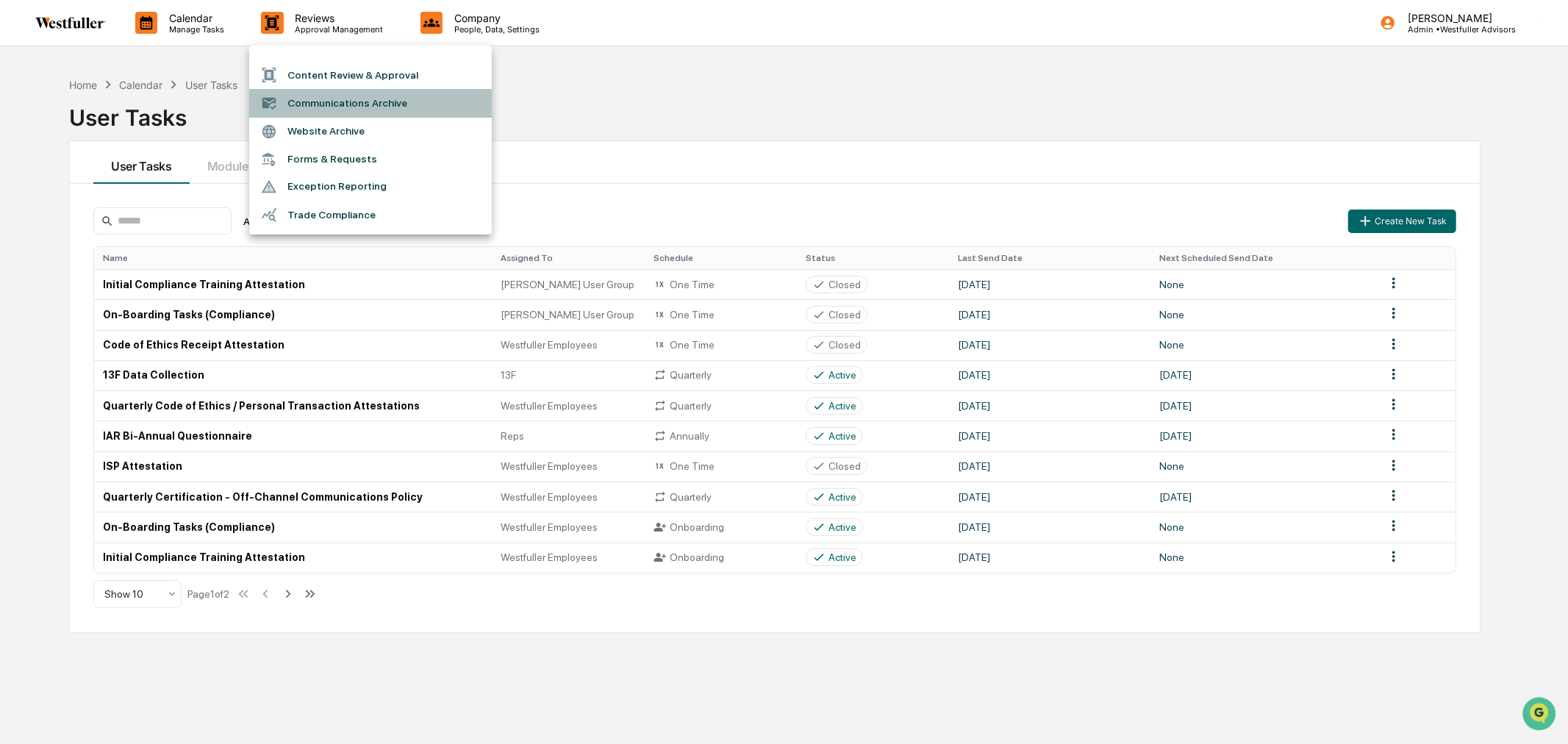
click at [334, 99] on li "Communications Archive" at bounding box center [371, 102] width 242 height 28
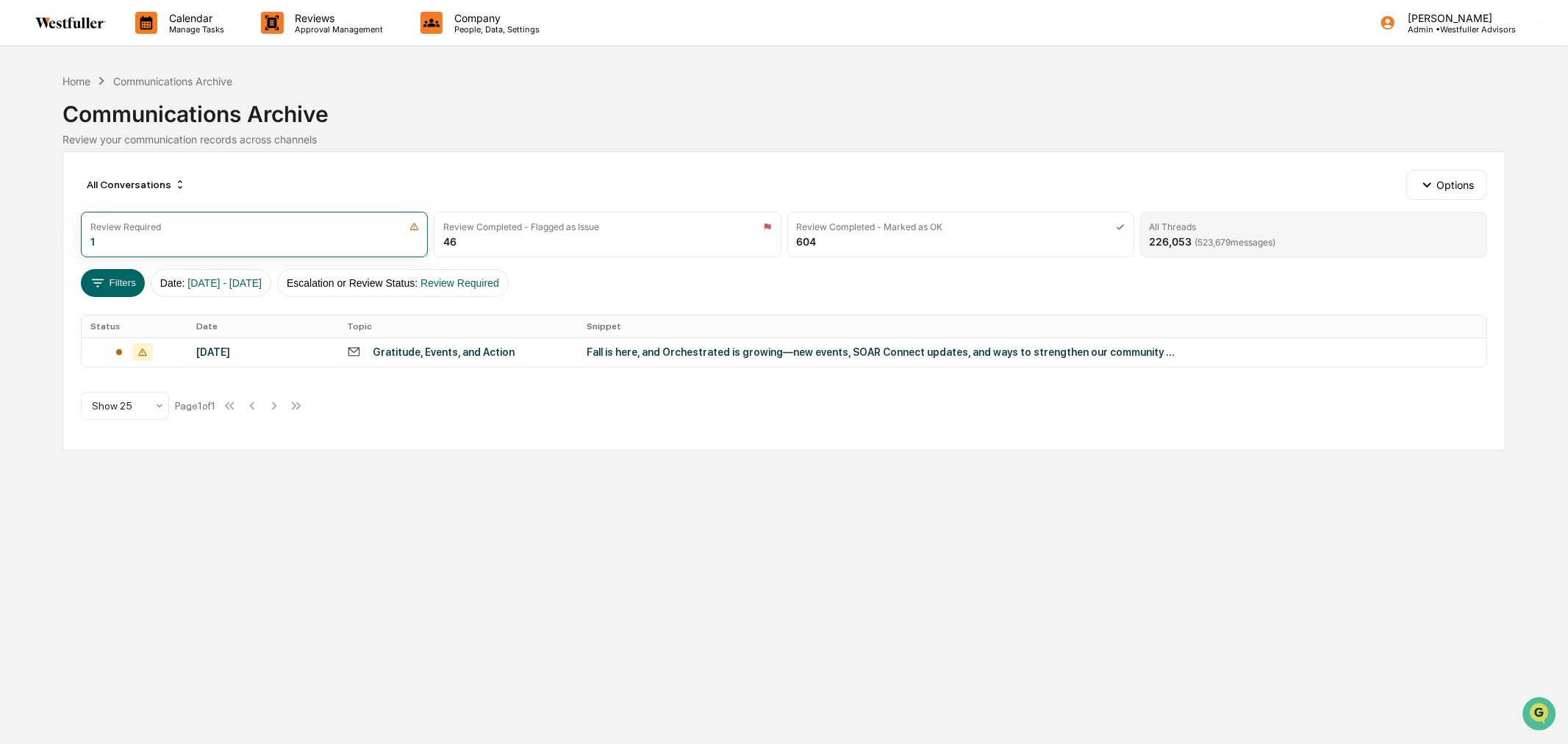
click at [1238, 235] on div "226,053 ( 523,679 messages)" at bounding box center [1214, 241] width 127 height 12
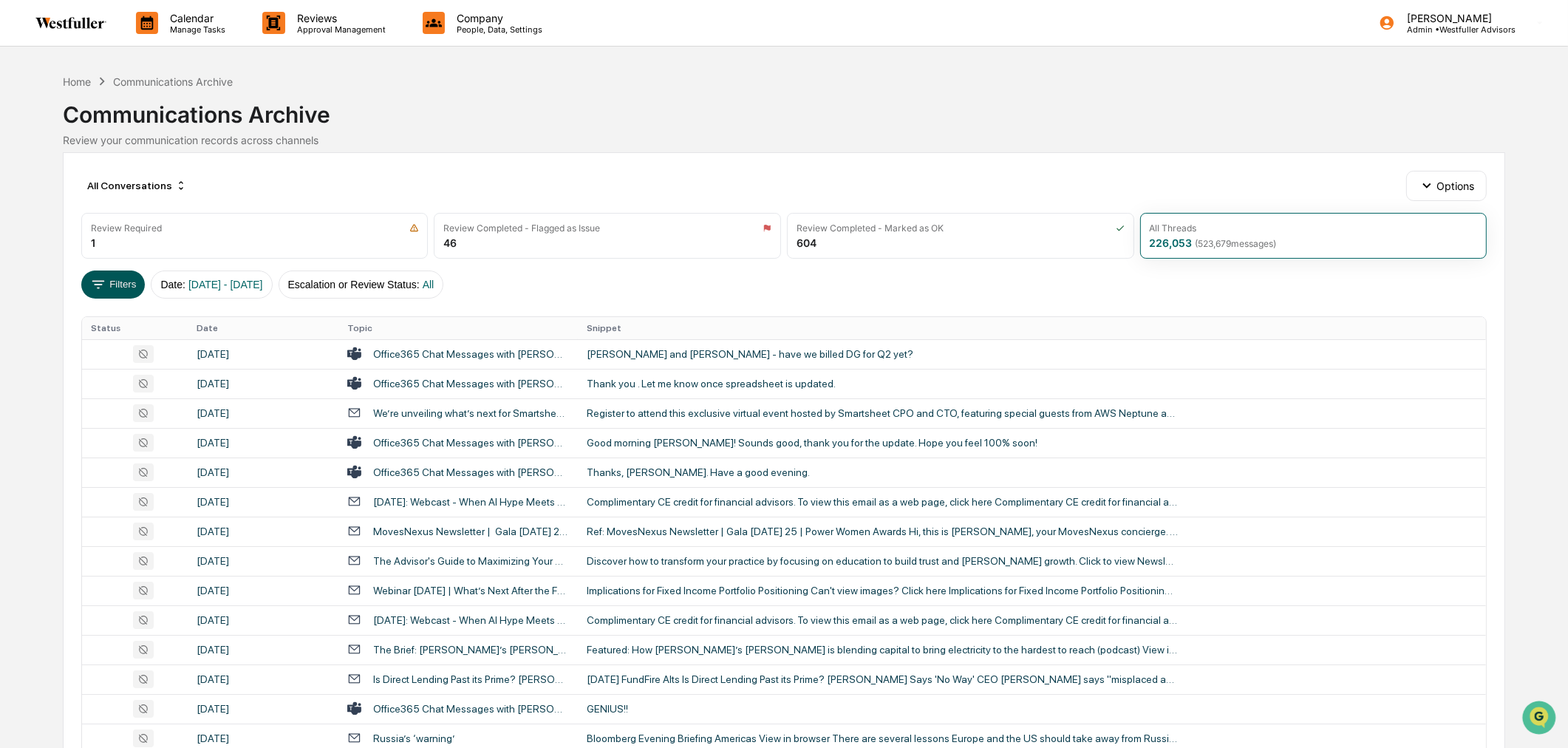
click at [123, 286] on button "Filters" at bounding box center [113, 284] width 65 height 28
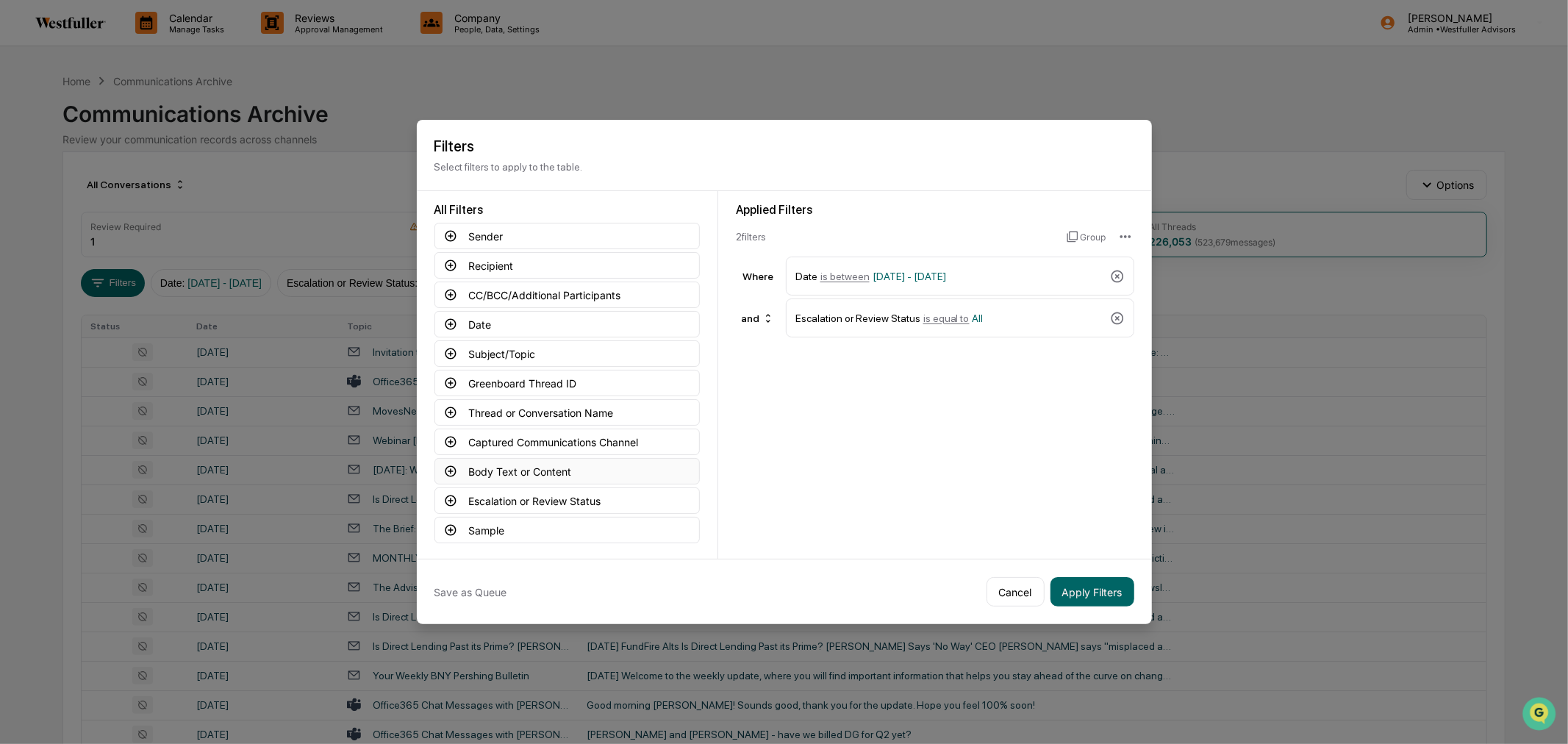
click at [541, 472] on button "Body Text or Content" at bounding box center [567, 472] width 266 height 27
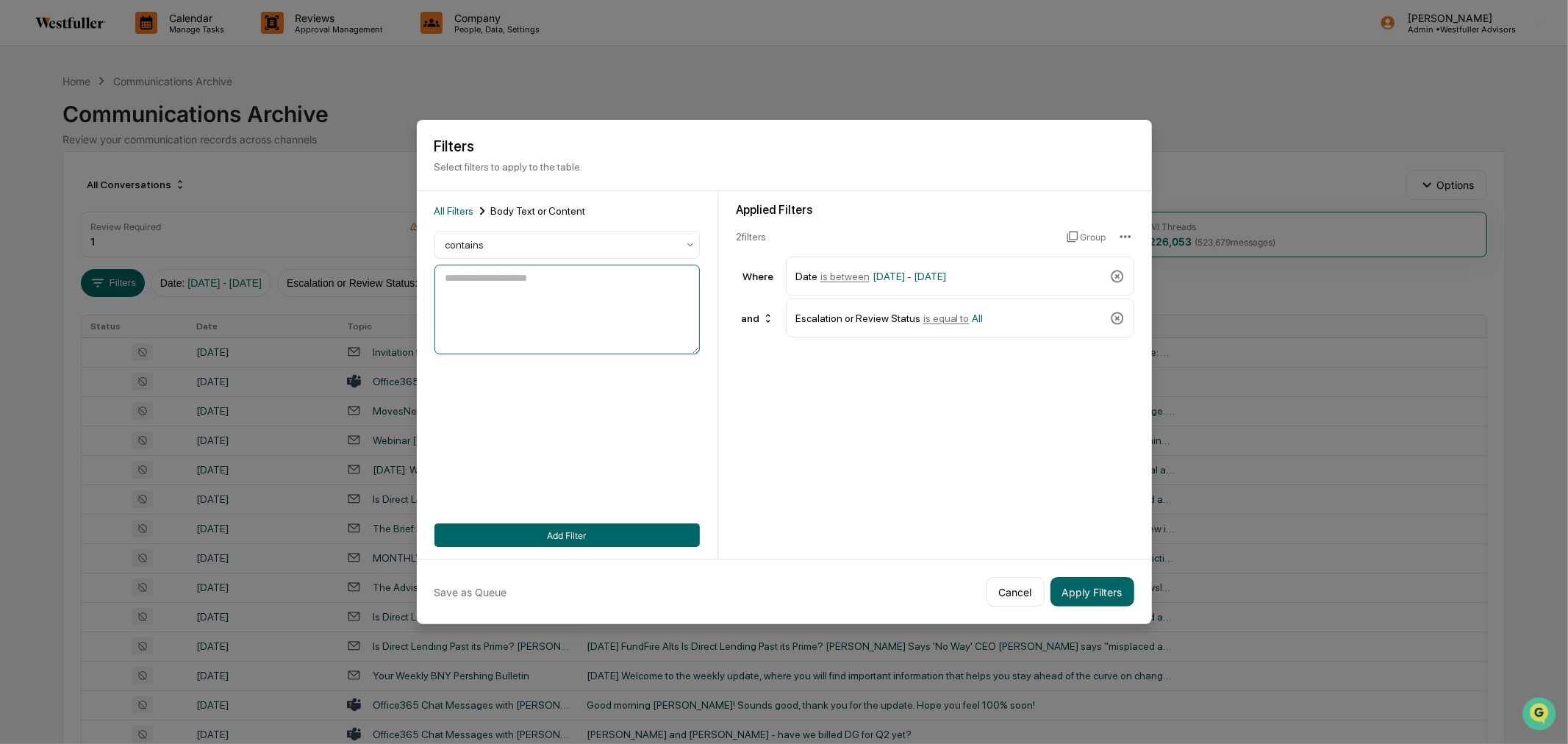
click at [572, 285] on textarea at bounding box center [567, 310] width 266 height 89
type textarea "*"
type textarea "**"
click at [1105, 598] on button "Apply Filters" at bounding box center [1092, 592] width 84 height 29
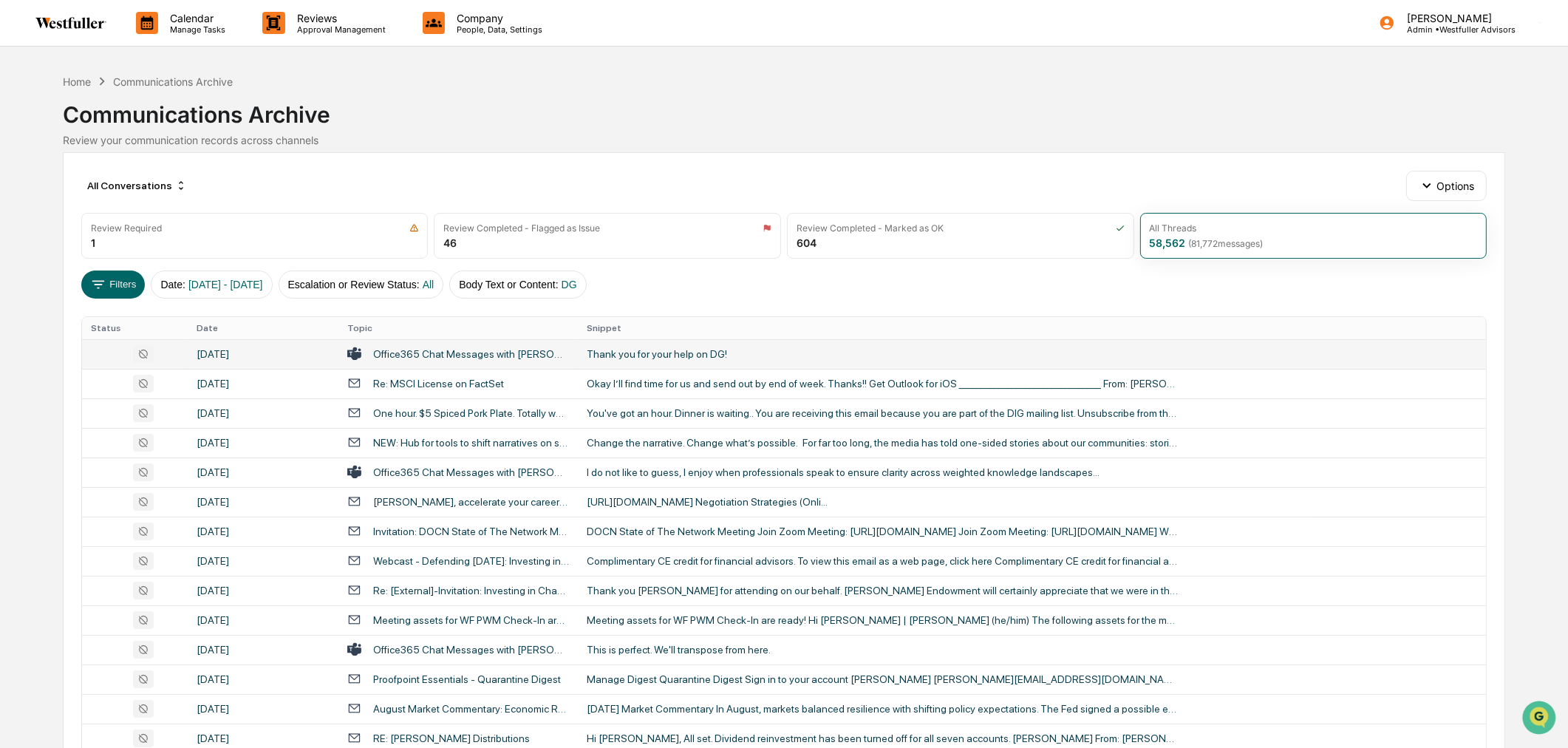
click at [733, 352] on div "Thank you for your help on DG!" at bounding box center [882, 354] width 592 height 11
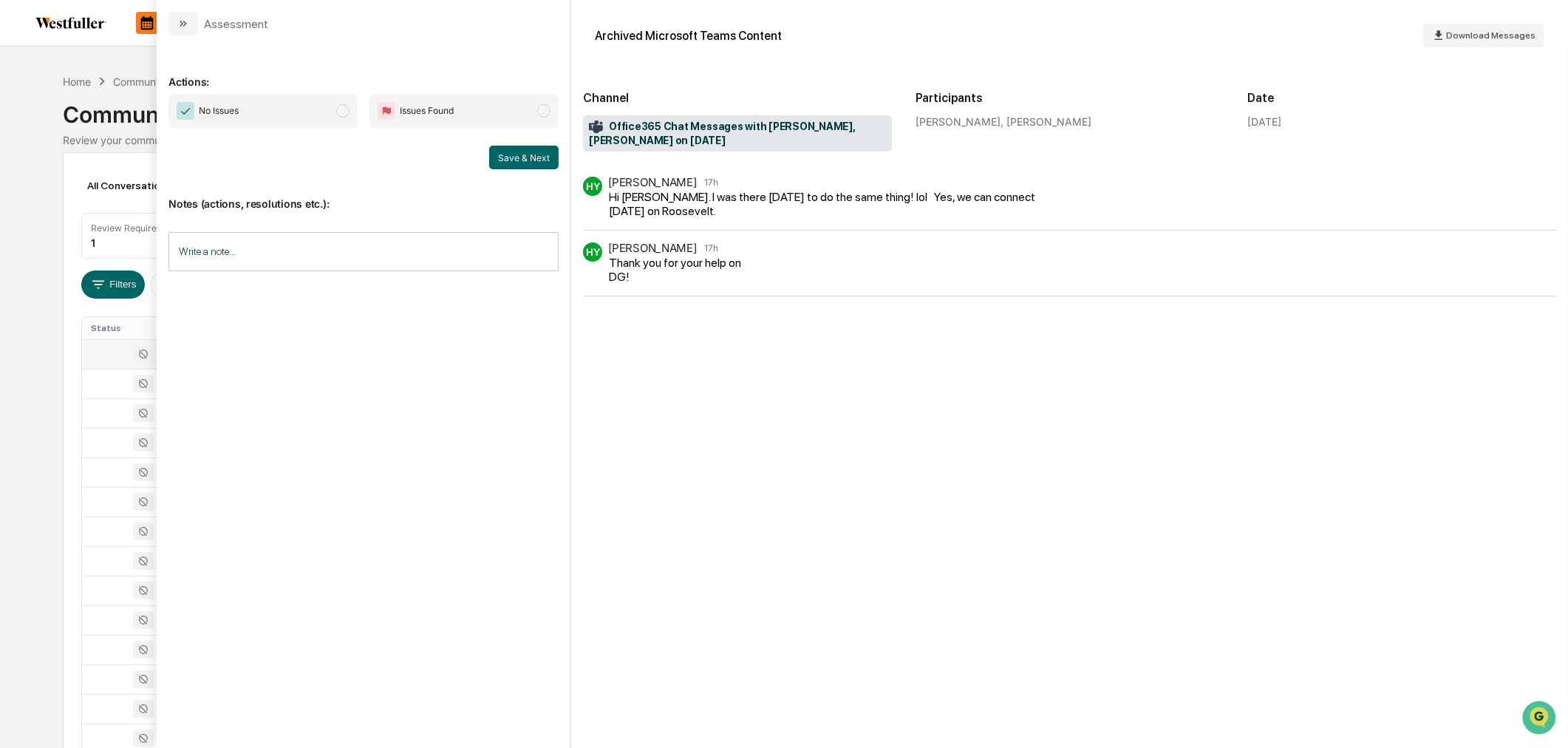
click at [46, 159] on div "Calendar Manage Tasks Reviews Approval Management Company People, Data, Setting…" at bounding box center [784, 581] width 1568 height 1163
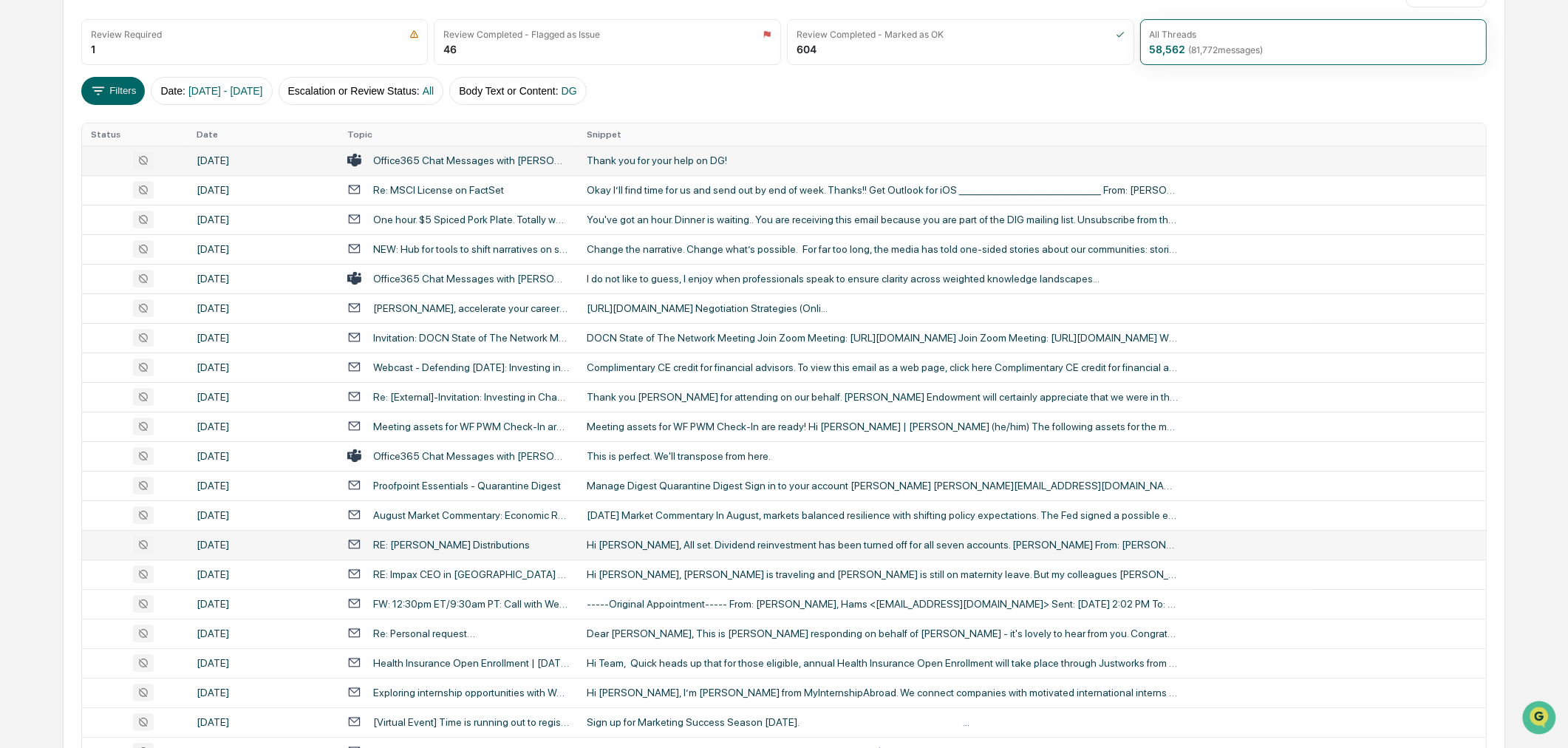
scroll to position [164, 0]
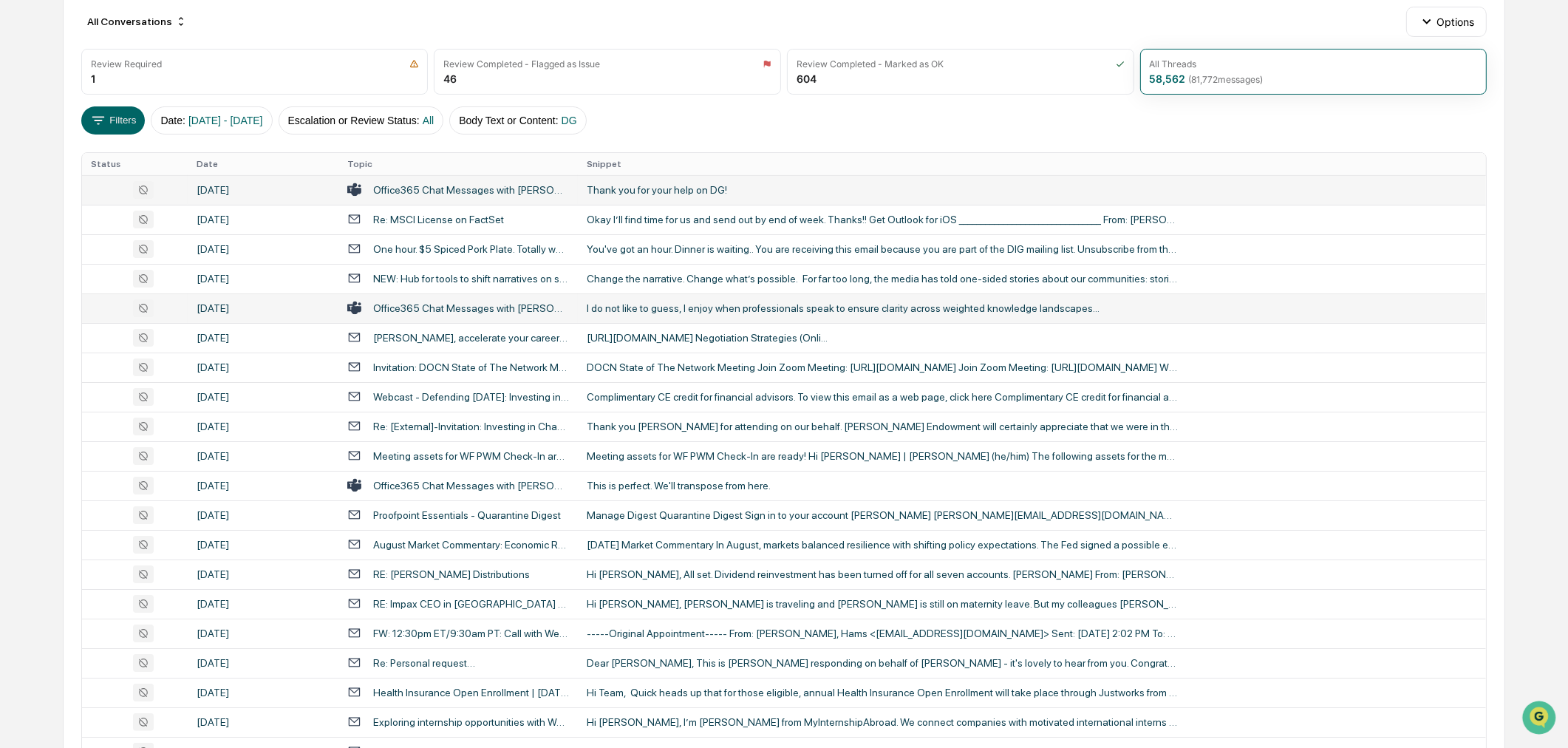
click at [713, 312] on div "I do not like to guess, I enjoy when professionals speak to ensure clarity acro…" at bounding box center [882, 308] width 592 height 11
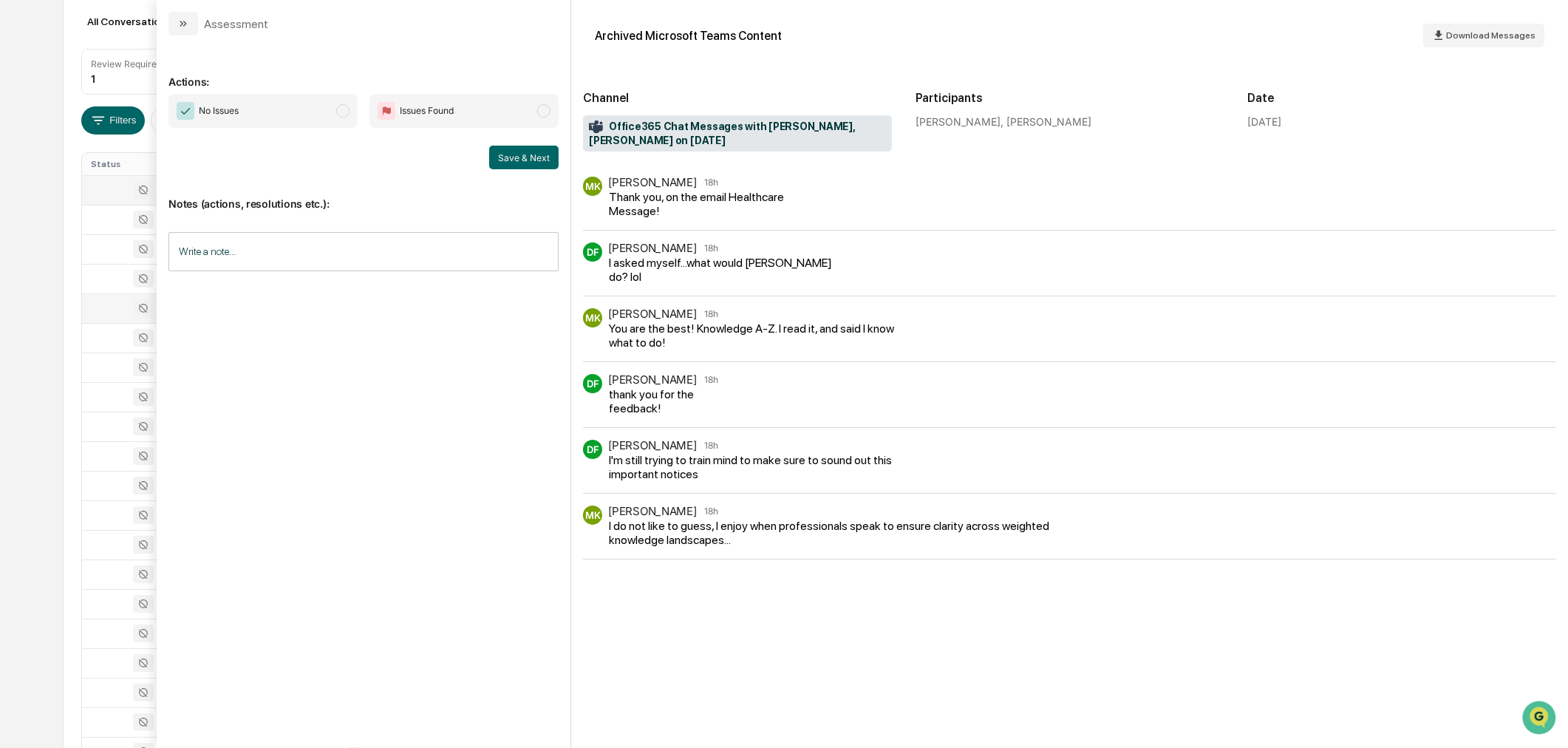
click at [52, 349] on div "Calendar Manage Tasks Reviews Approval Management Company People, Data, Setting…" at bounding box center [784, 417] width 1568 height 1163
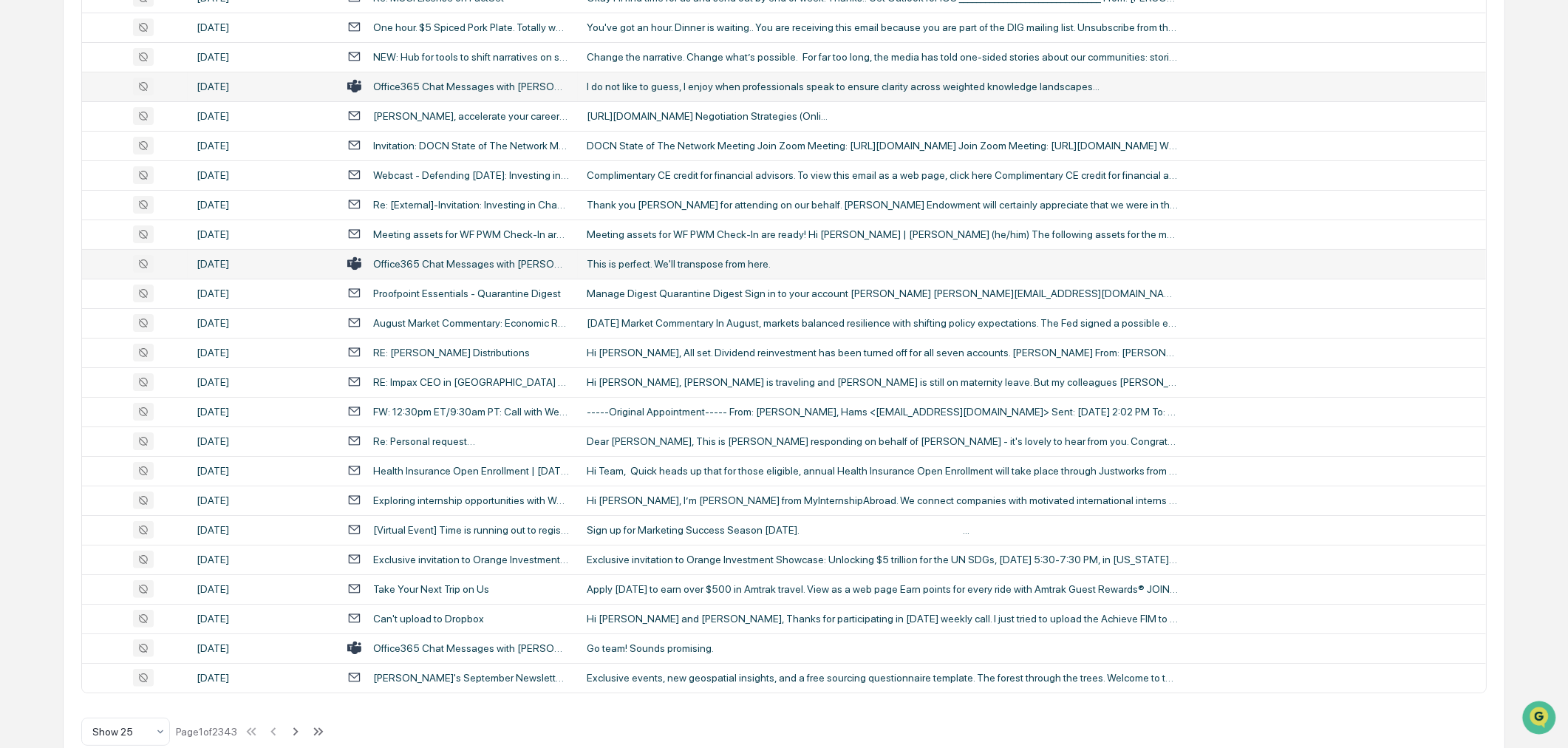
scroll to position [414, 0]
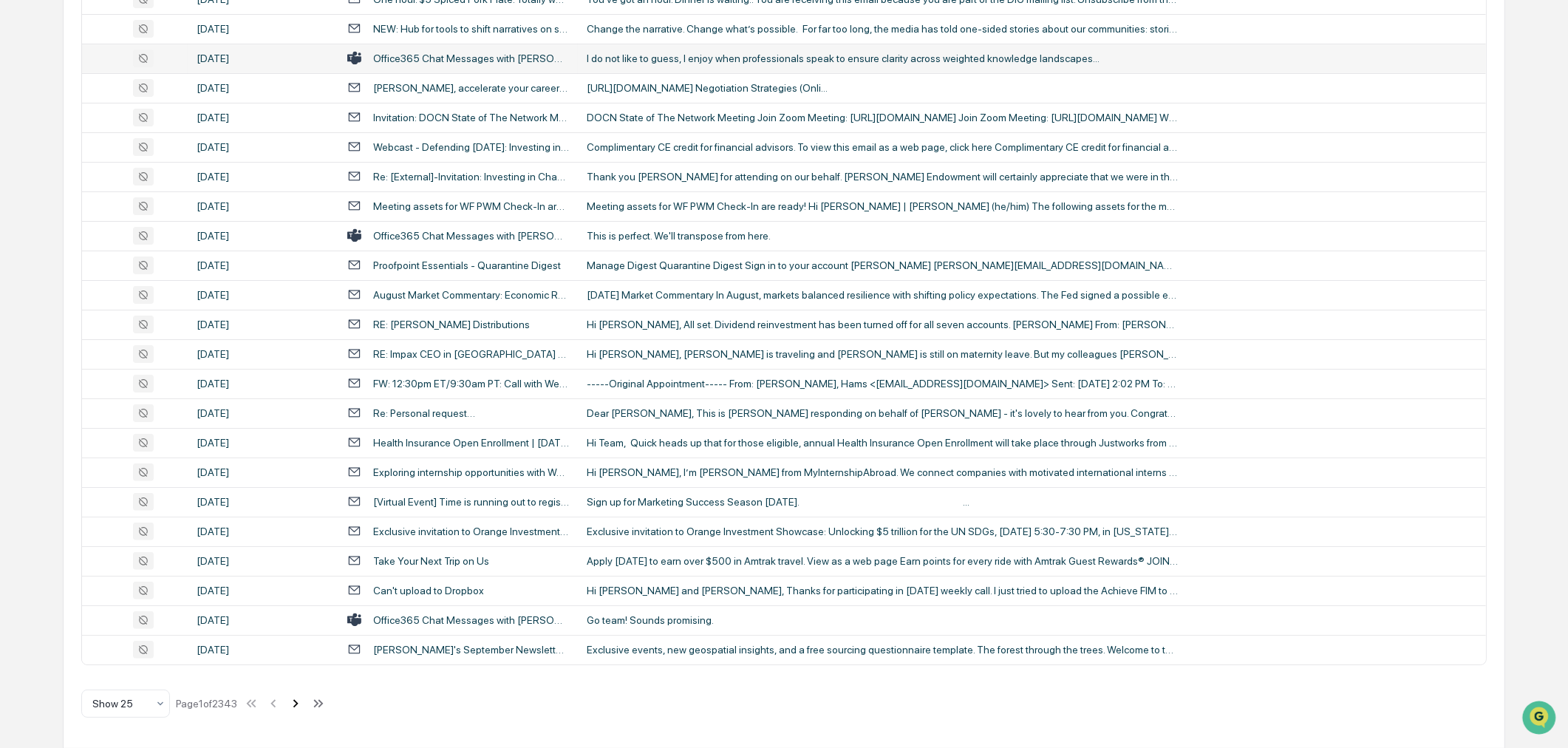
click at [299, 707] on icon at bounding box center [296, 704] width 16 height 16
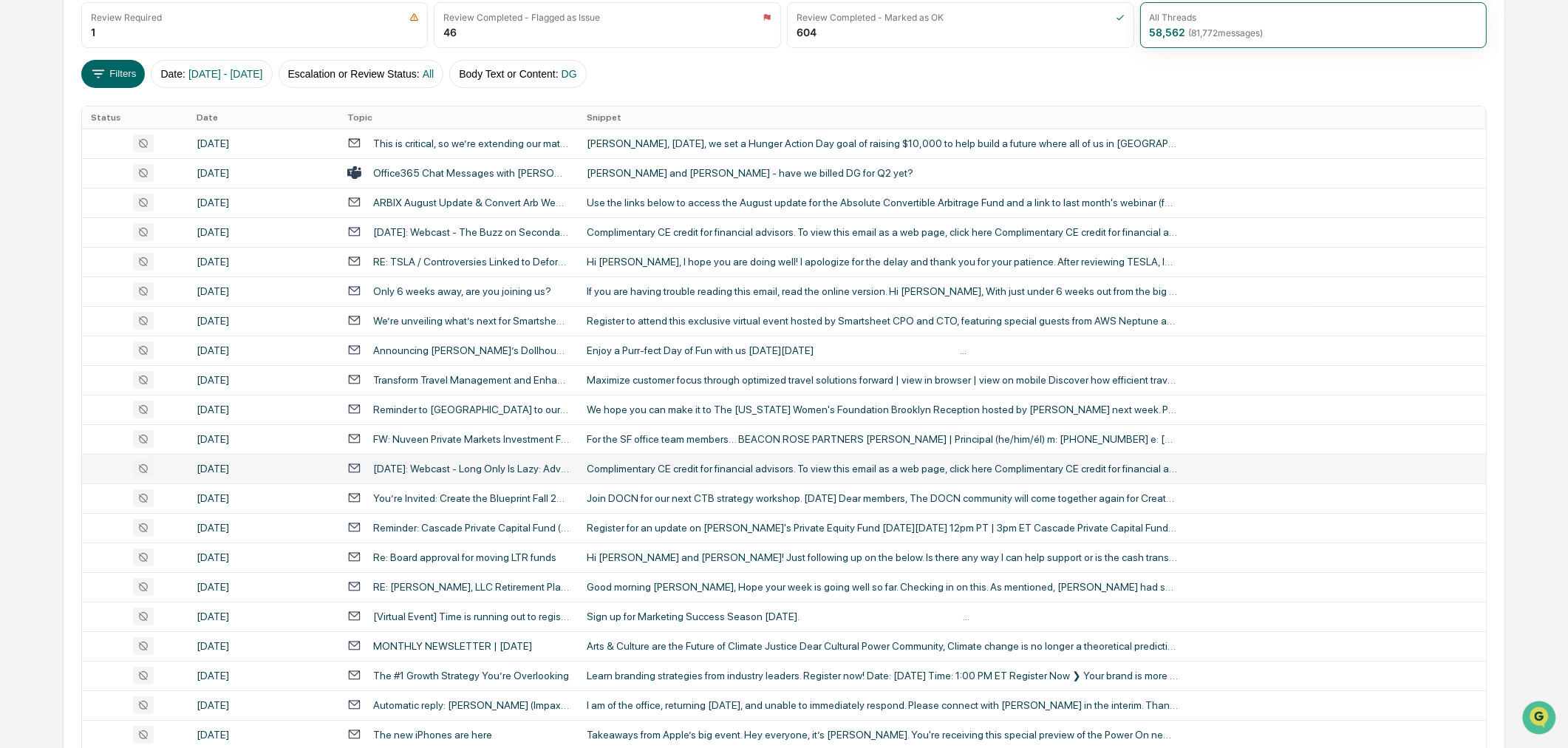
scroll to position [0, 0]
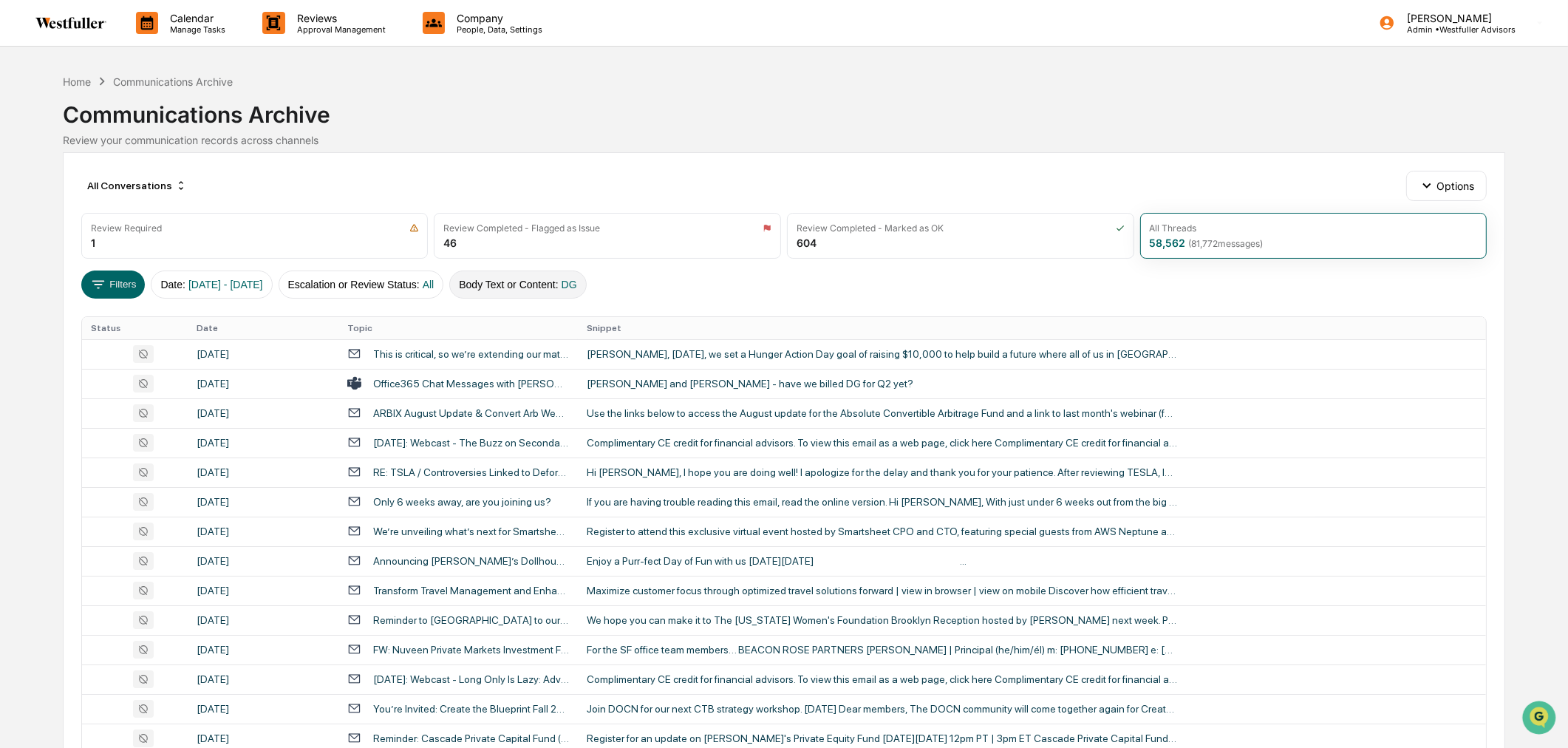
click at [564, 284] on button "Body Text or Content : DG" at bounding box center [517, 284] width 136 height 28
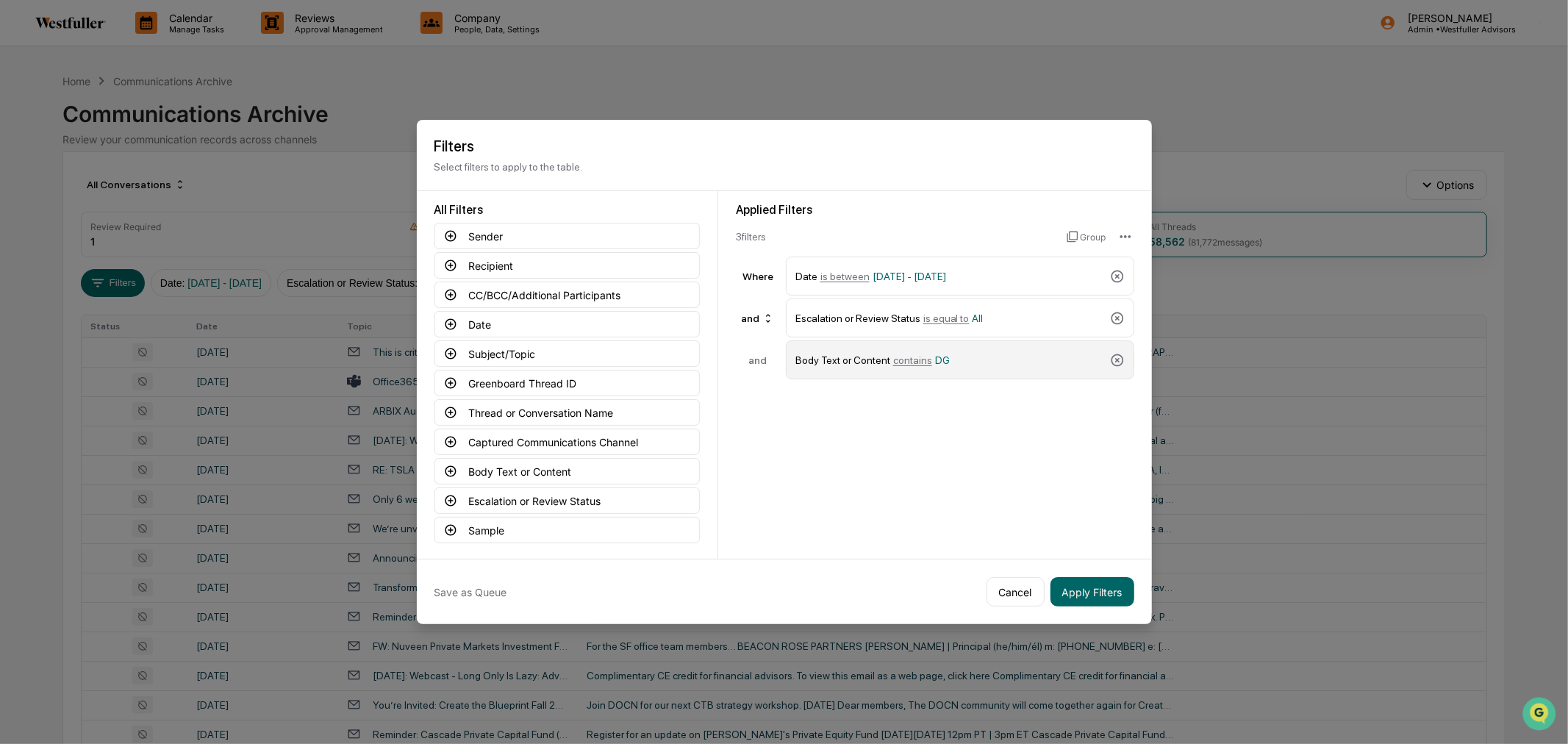
click at [972, 362] on div "Body Text or Content contains DG" at bounding box center [950, 360] width 309 height 26
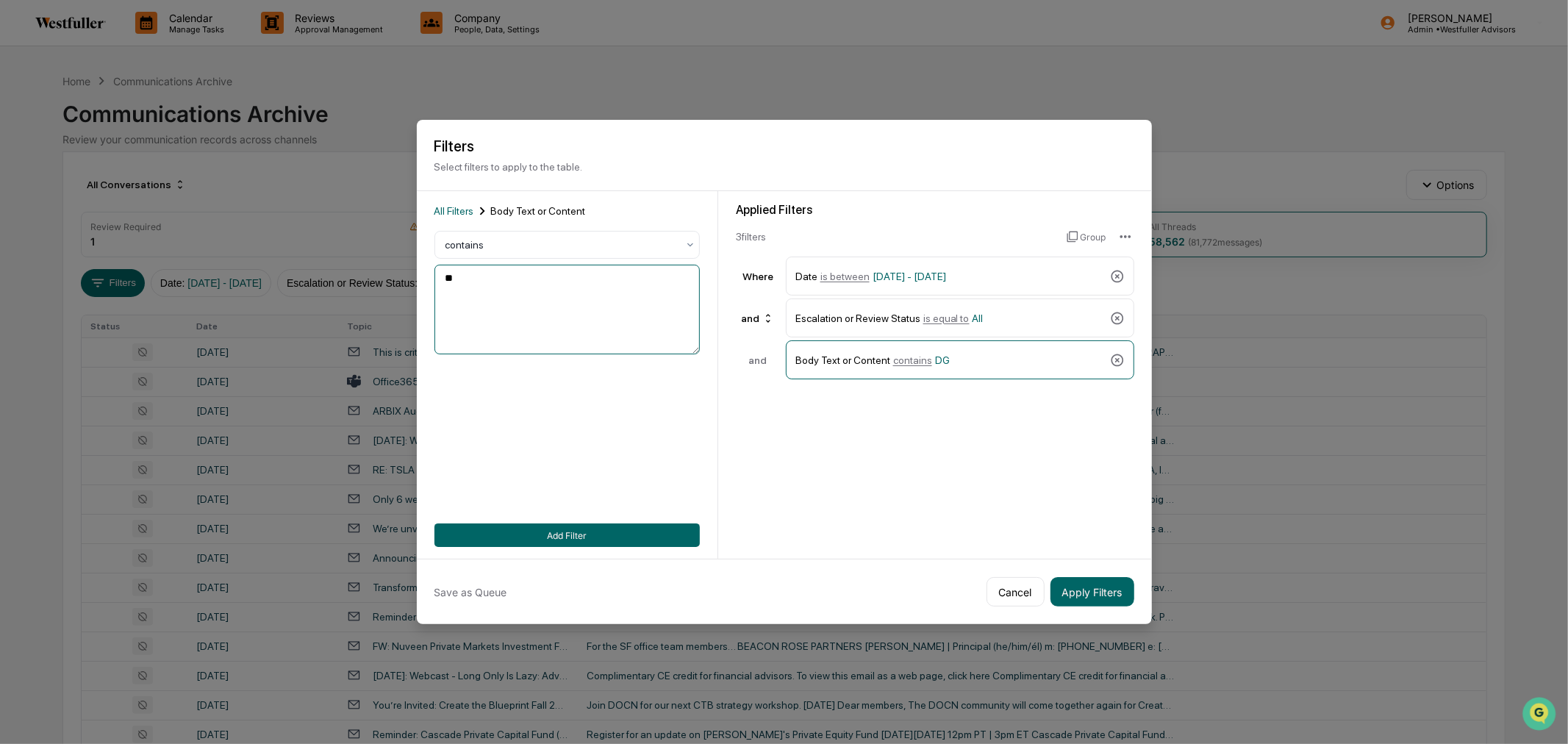
click at [505, 277] on textarea "**" at bounding box center [567, 310] width 266 height 89
paste textarea "**********"
type textarea "**********"
click at [1086, 597] on button "Apply Filters" at bounding box center [1092, 592] width 84 height 29
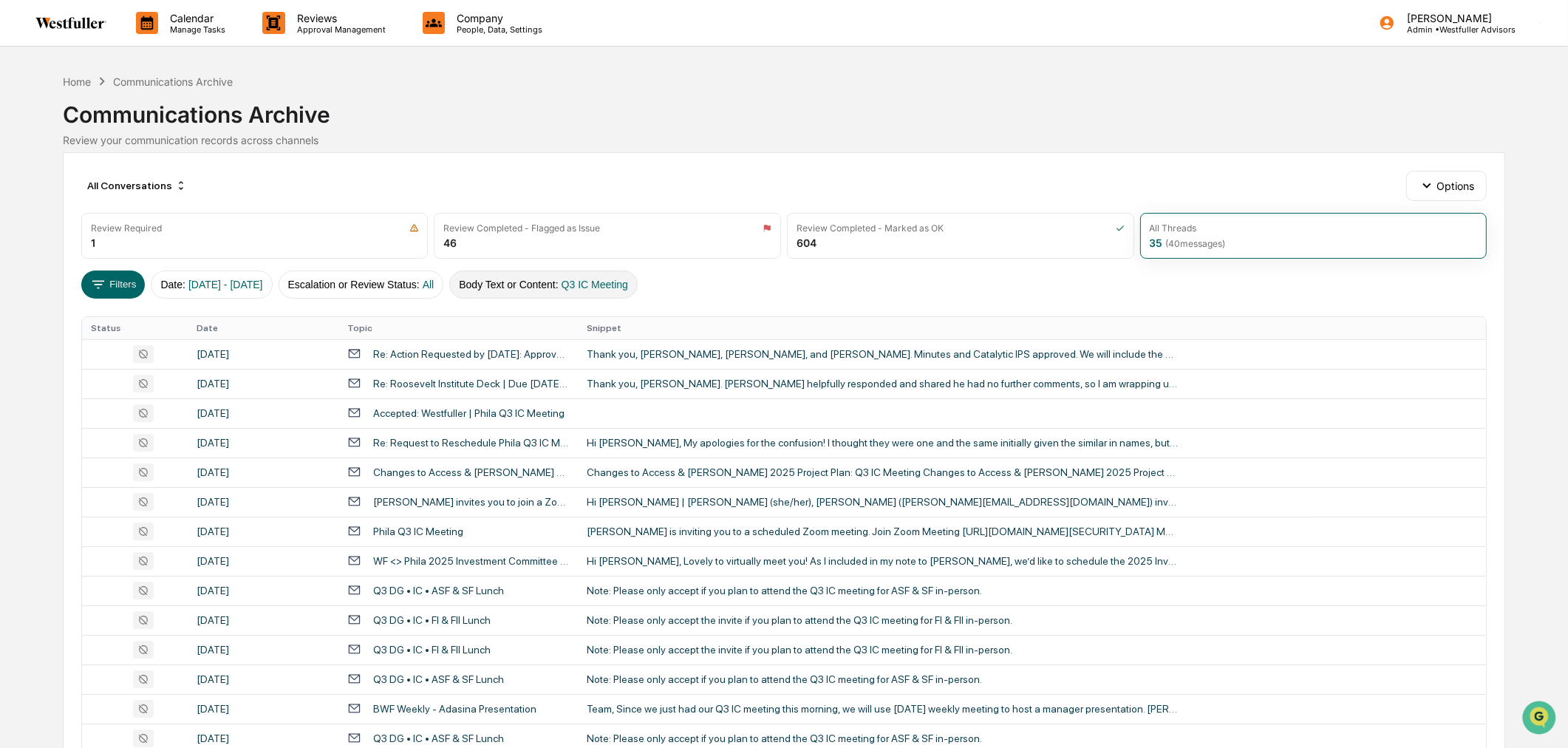
click at [615, 285] on span "Q3 IC Meeting" at bounding box center [594, 284] width 66 height 11
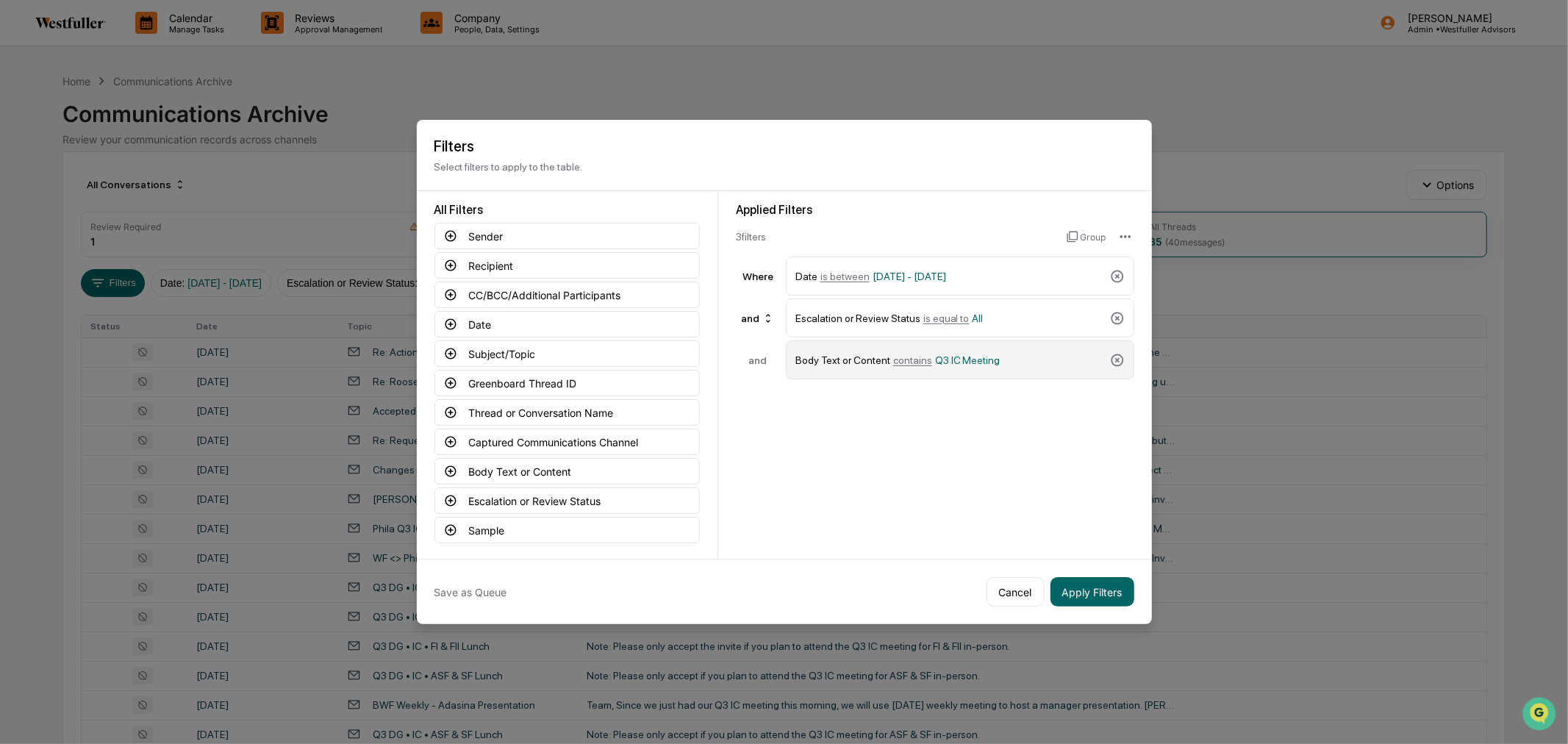
click at [1013, 368] on div "Body Text or Content contains Q3 IC Meeting" at bounding box center [950, 360] width 309 height 26
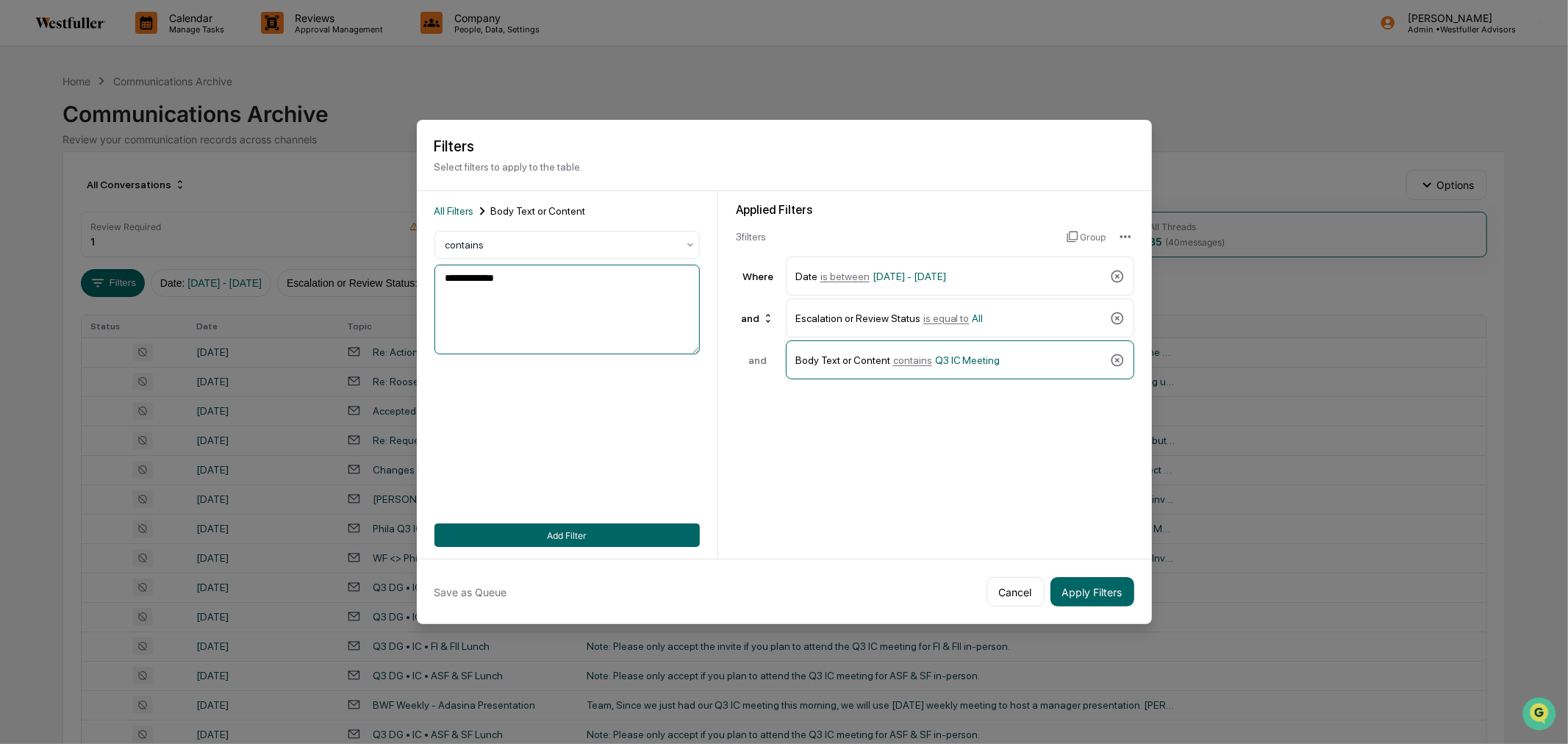
click at [552, 296] on textarea "**********" at bounding box center [567, 310] width 266 height 89
type textarea "**********"
click at [1105, 590] on button "Apply Filters" at bounding box center [1092, 592] width 84 height 29
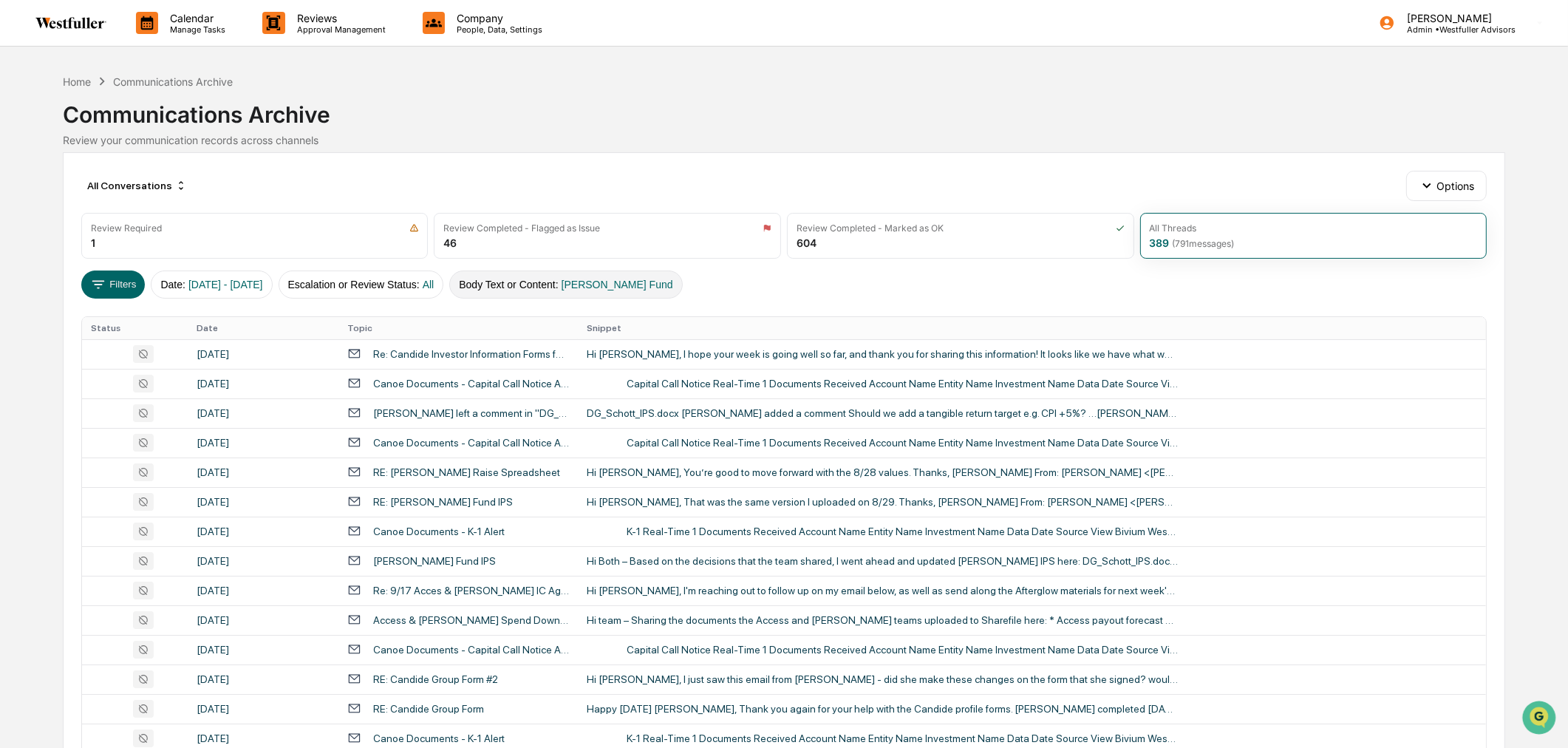
click at [584, 281] on button "Body Text or Content : [PERSON_NAME] Fund" at bounding box center [565, 284] width 233 height 28
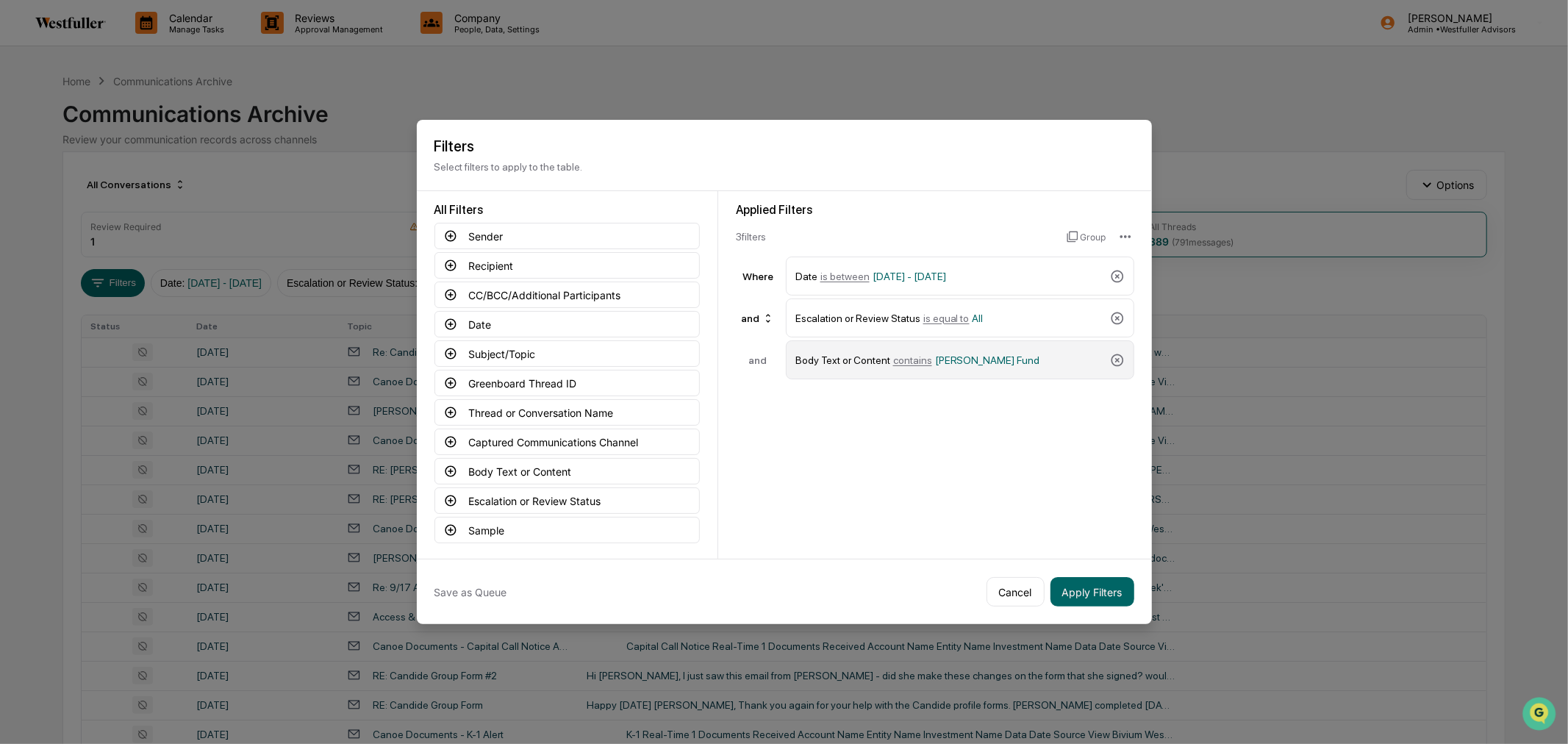
click at [945, 365] on span "[PERSON_NAME] Fund" at bounding box center [988, 360] width 105 height 11
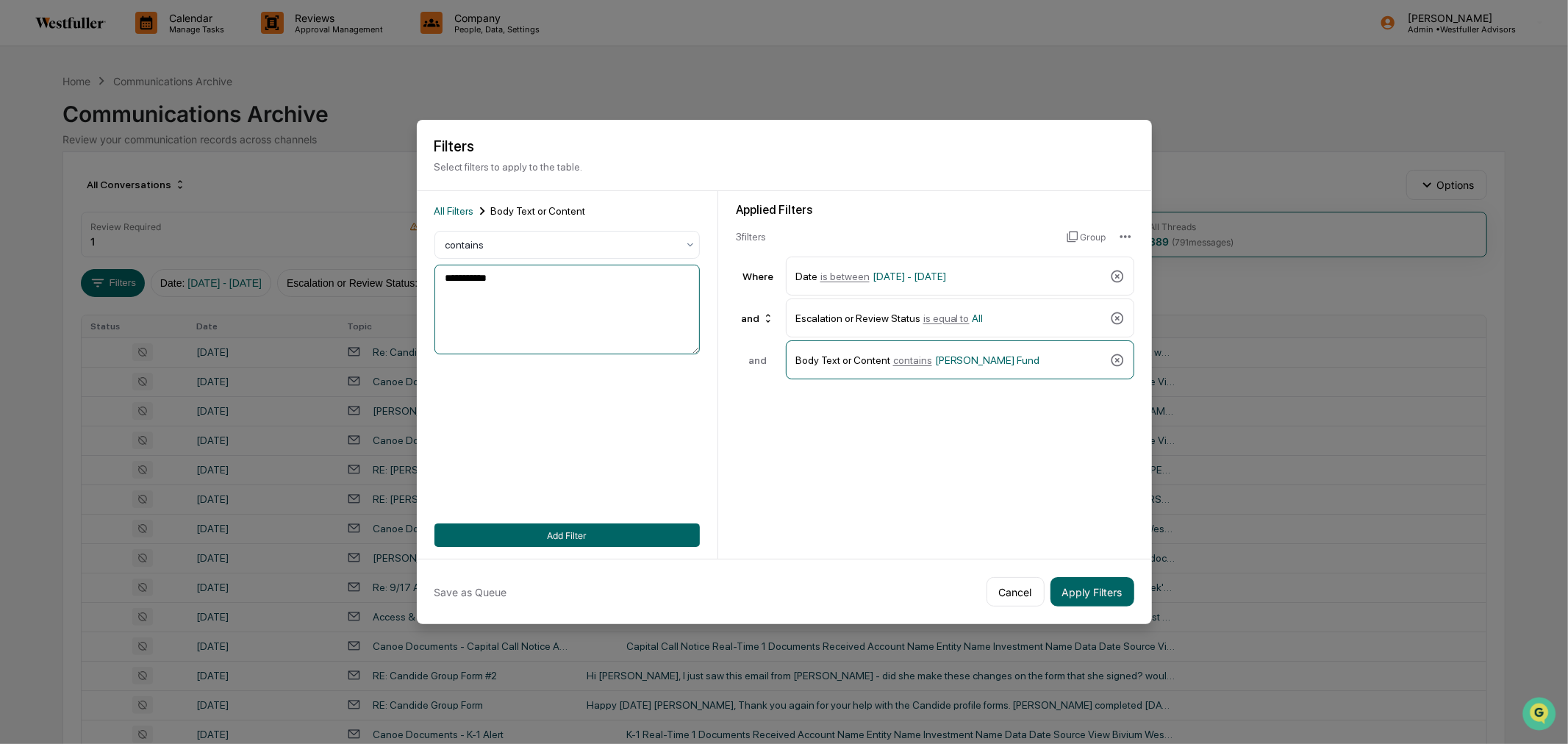
drag, startPoint x: 478, startPoint y: 283, endPoint x: 452, endPoint y: 282, distance: 26.0
click at [452, 282] on textarea "**********" at bounding box center [567, 310] width 266 height 89
type textarea "*"
type textarea "******"
click at [1114, 590] on button "Apply Filters" at bounding box center [1092, 592] width 84 height 29
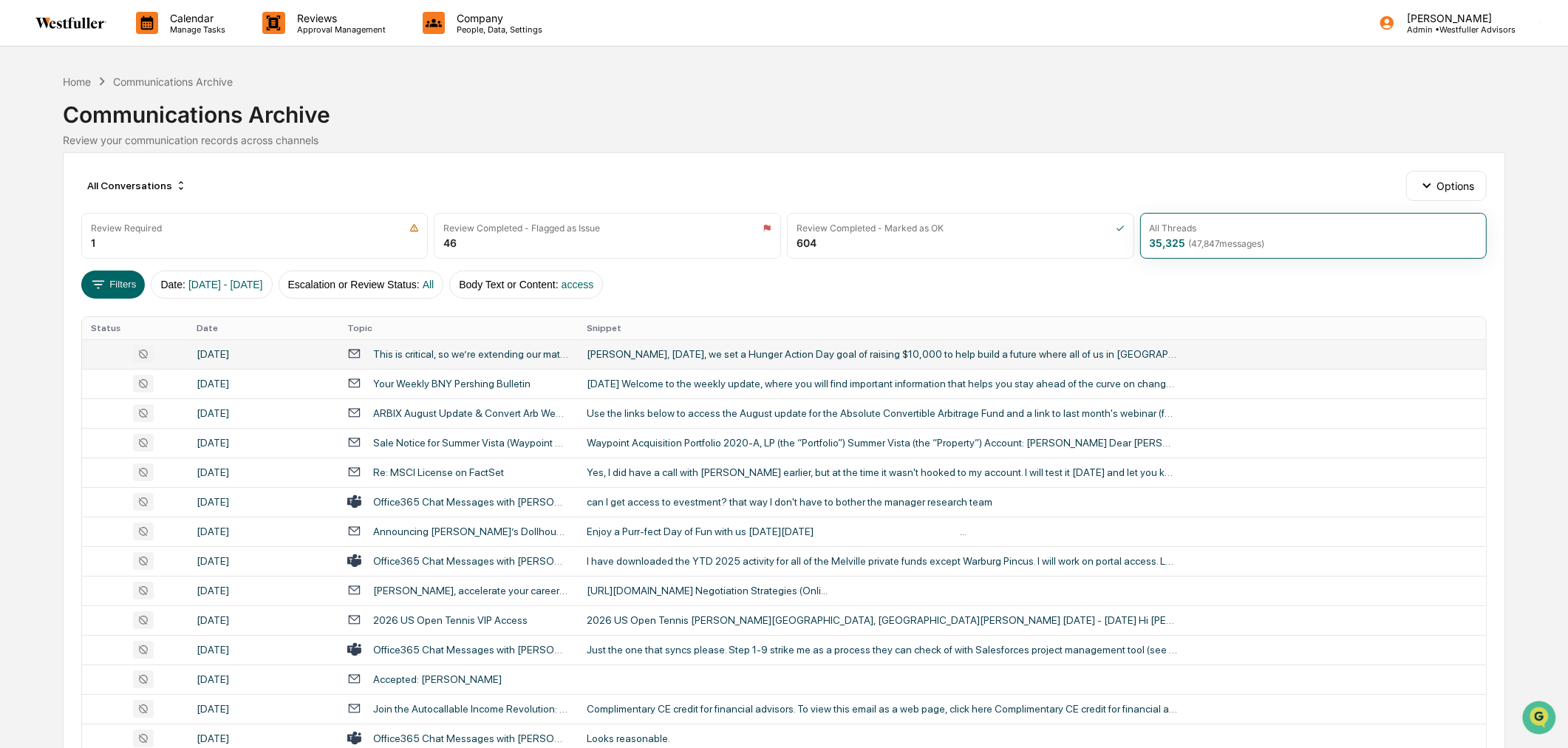
click at [687, 355] on div "[PERSON_NAME], [DATE], we set a Hunger Action Day goal of raising $10,000 to he…" at bounding box center [882, 354] width 592 height 11
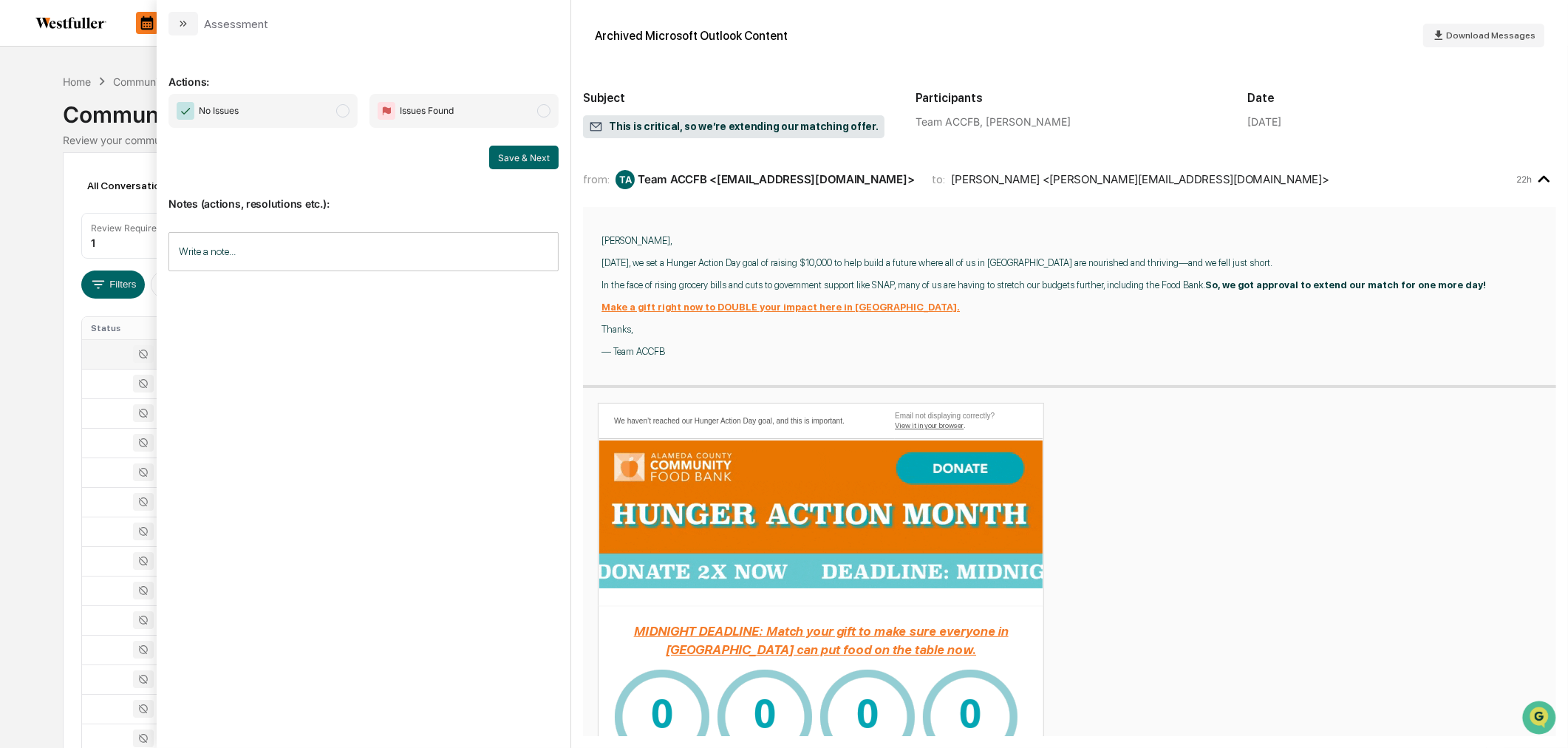
click at [41, 188] on div "Calendar Manage Tasks Reviews Approval Management Company People, Data, Setting…" at bounding box center [784, 581] width 1568 height 1163
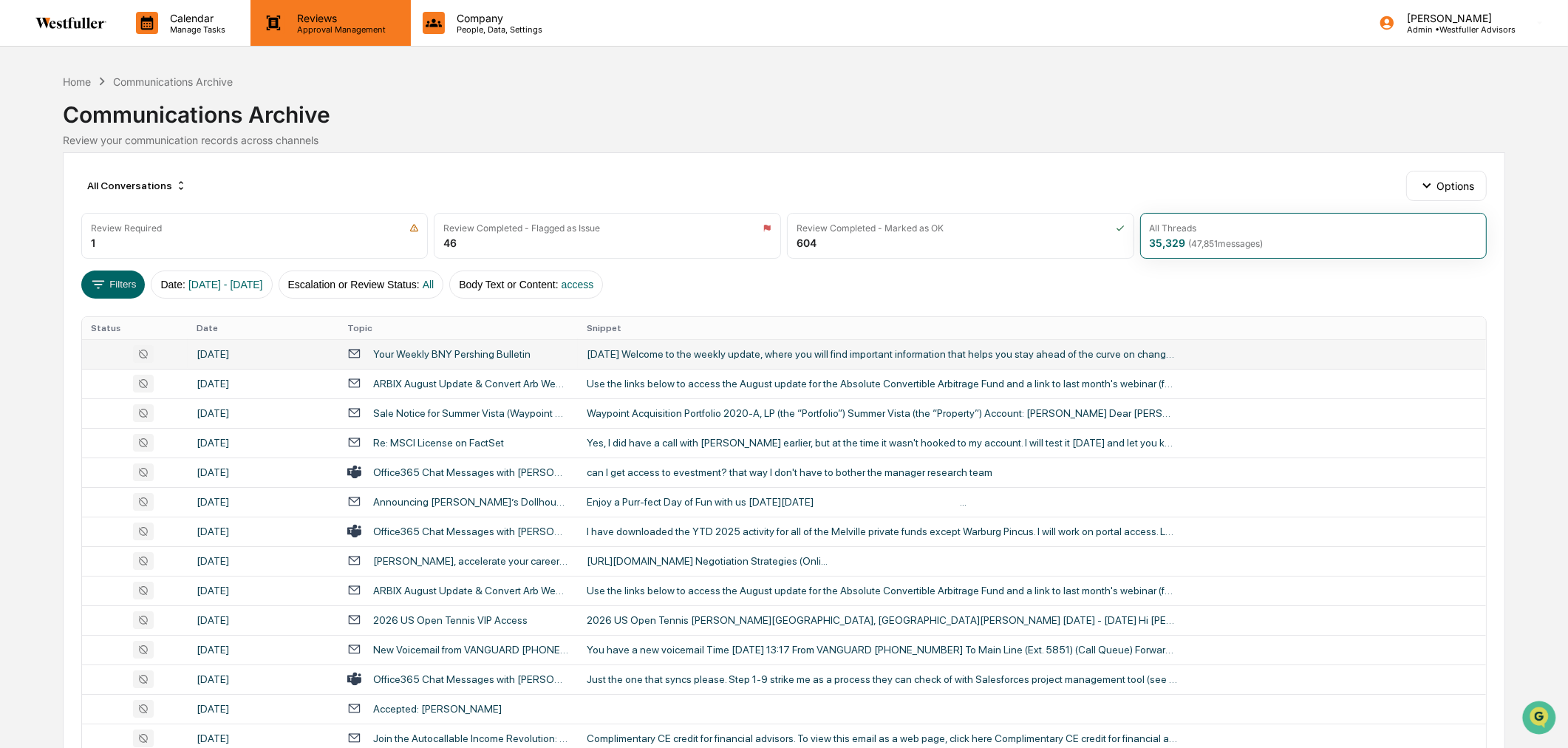
click at [299, 11] on div "Reviews Approval Management" at bounding box center [330, 23] width 159 height 46
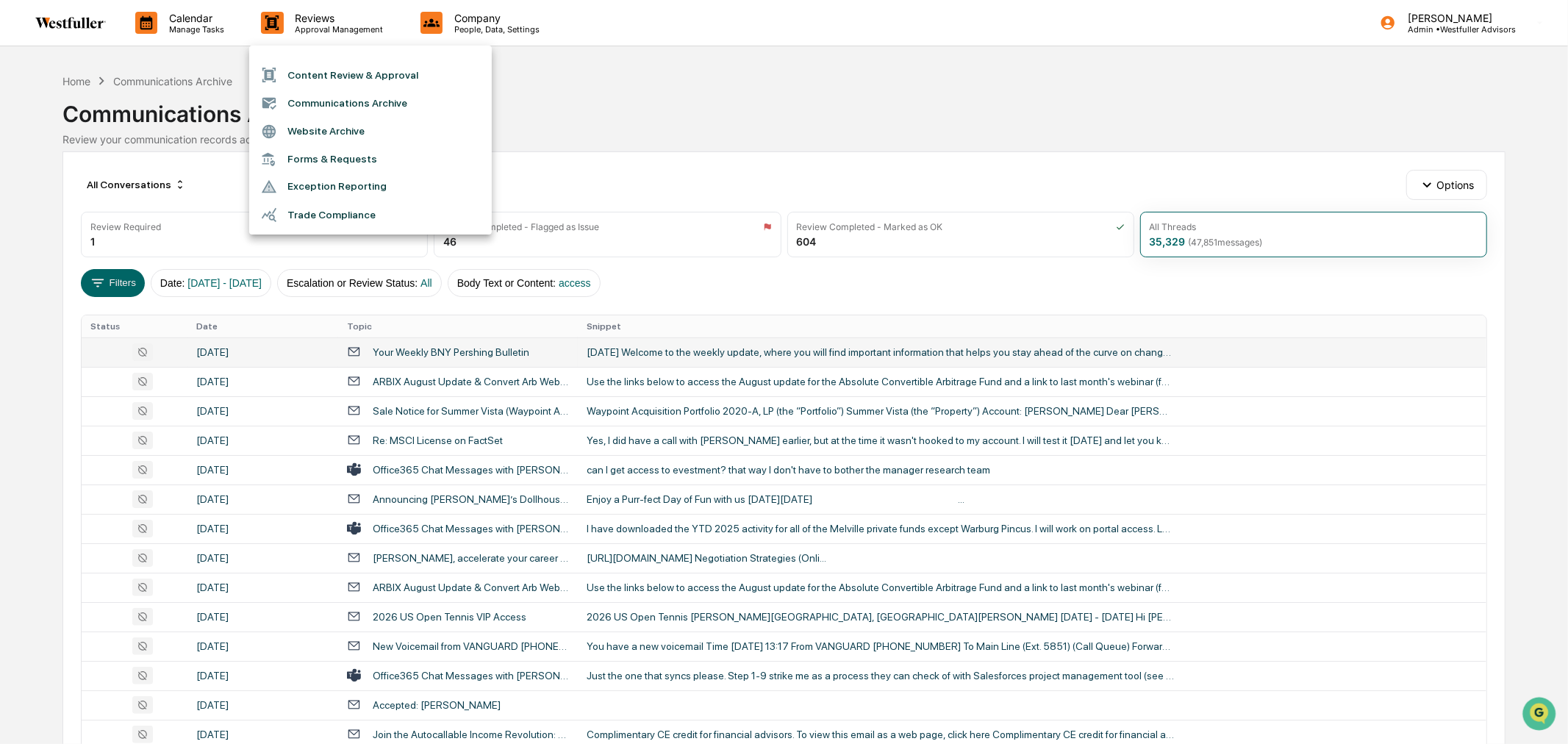
click at [303, 80] on li "Content Review & Approval" at bounding box center [371, 75] width 242 height 28
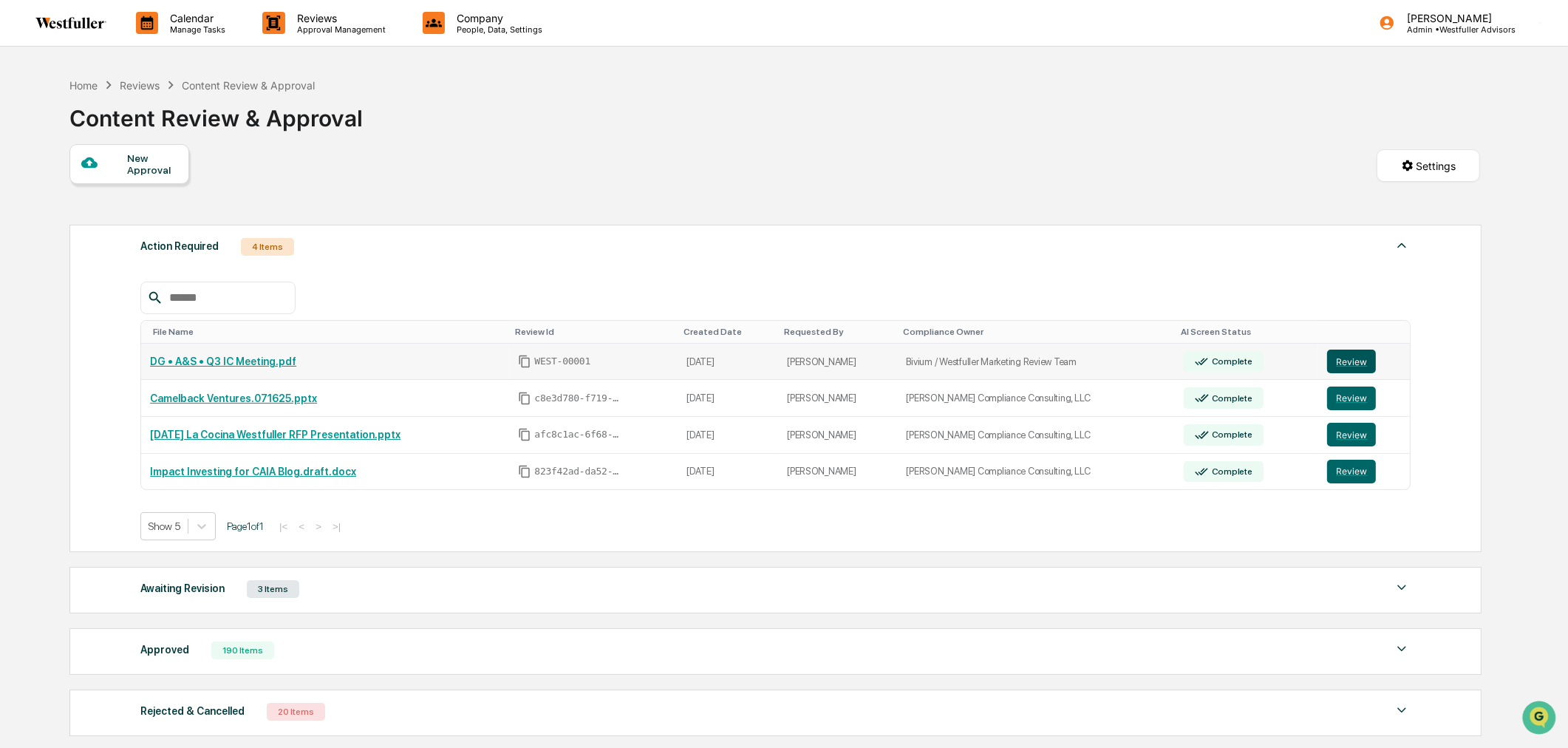
click at [1353, 361] on button "Review" at bounding box center [1352, 361] width 49 height 24
